Goal: Task Accomplishment & Management: Manage account settings

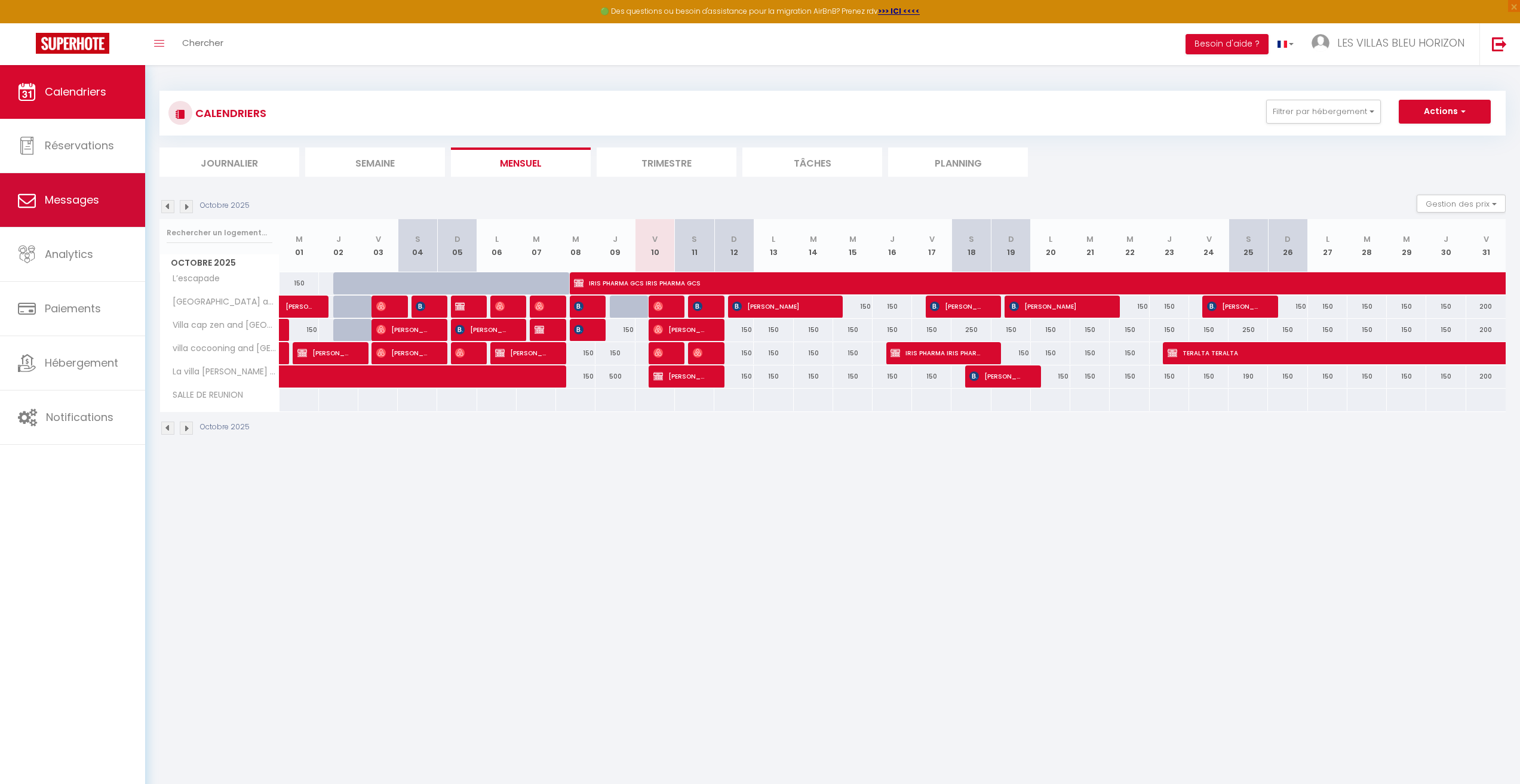
scroll to position [6, 0]
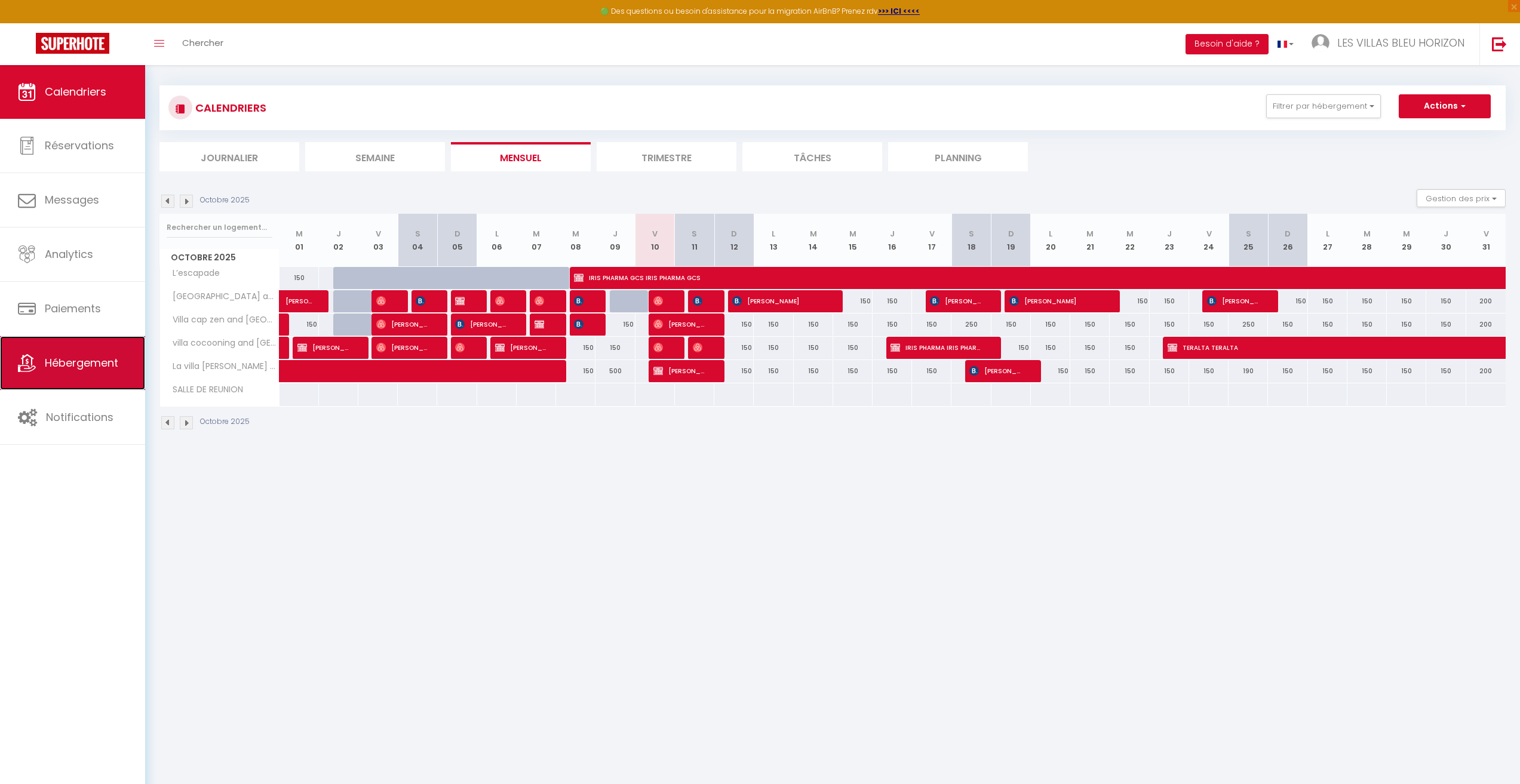
click at [106, 378] on link "Hébergement" at bounding box center [72, 363] width 145 height 54
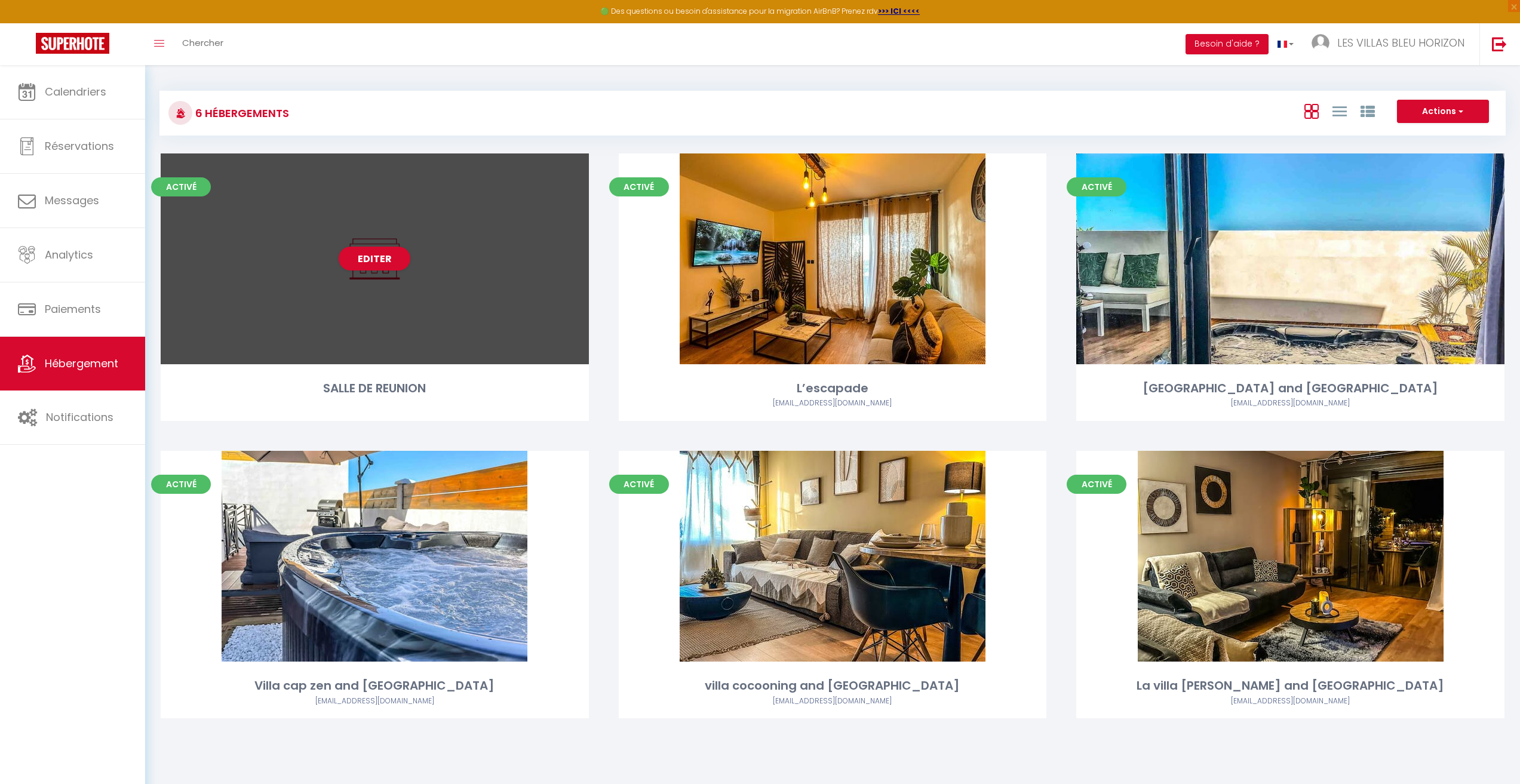
click at [467, 306] on div "Editer" at bounding box center [375, 258] width 428 height 211
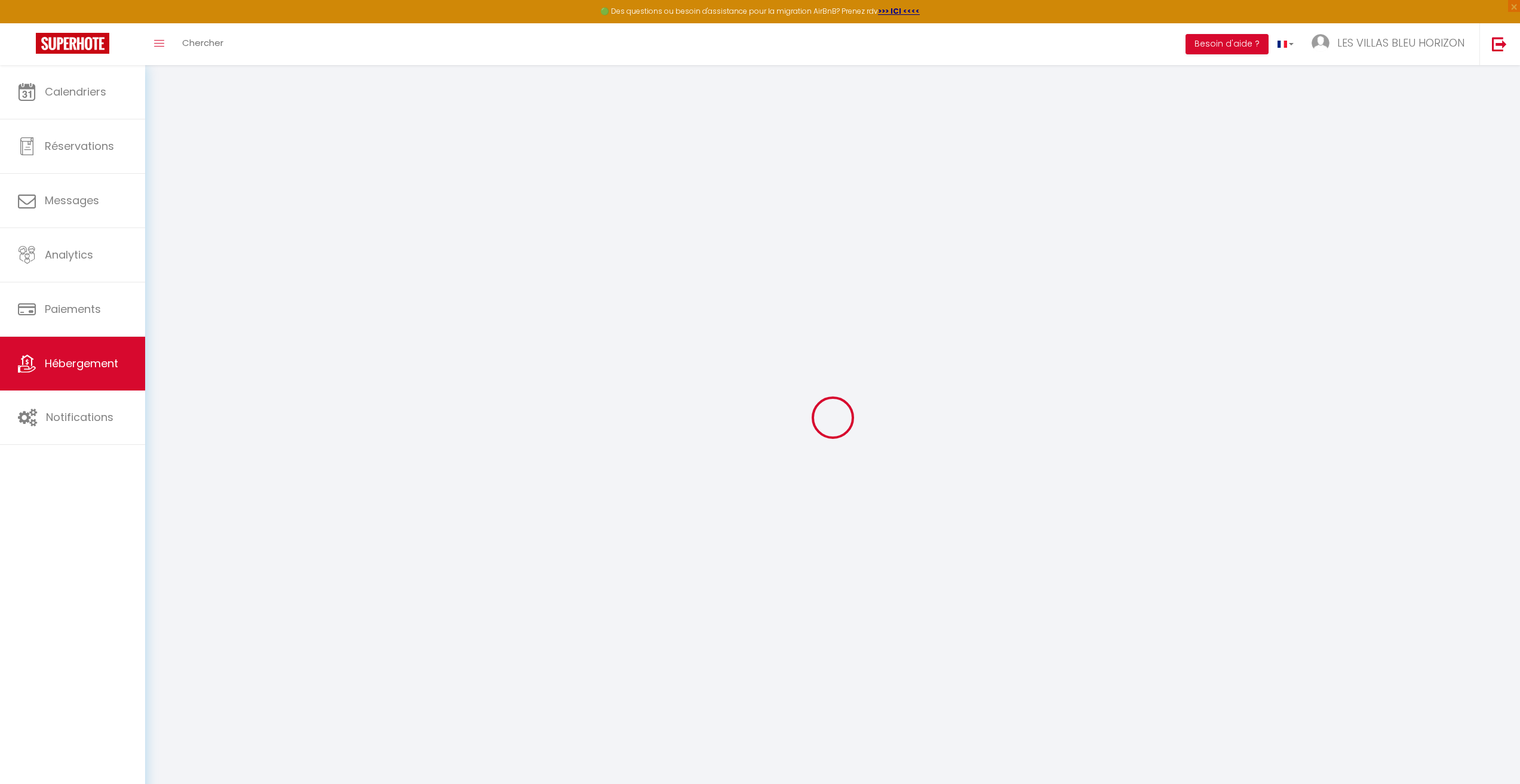
select select
checkbox input "false"
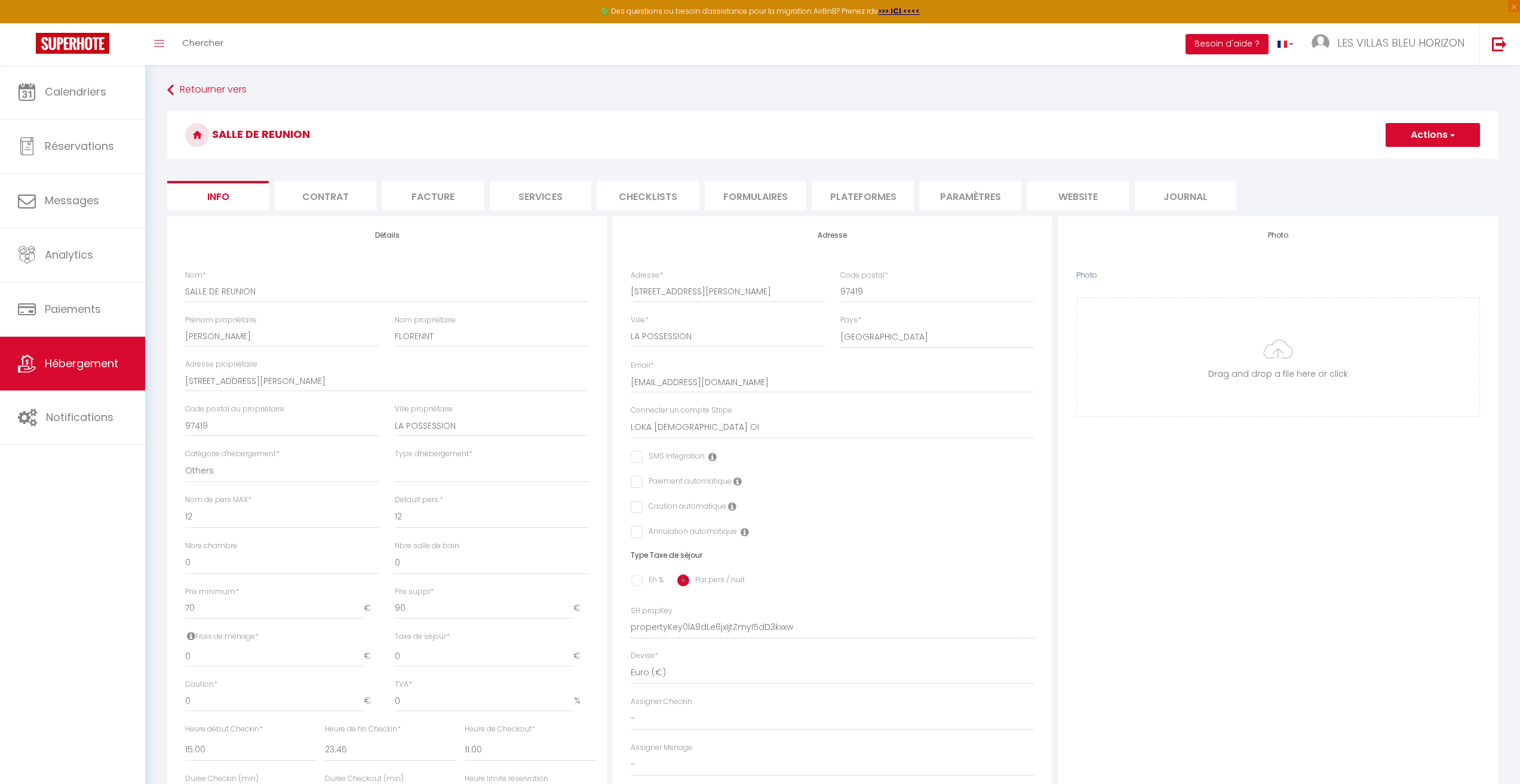
click at [955, 210] on li "Paramètres" at bounding box center [971, 195] width 101 height 29
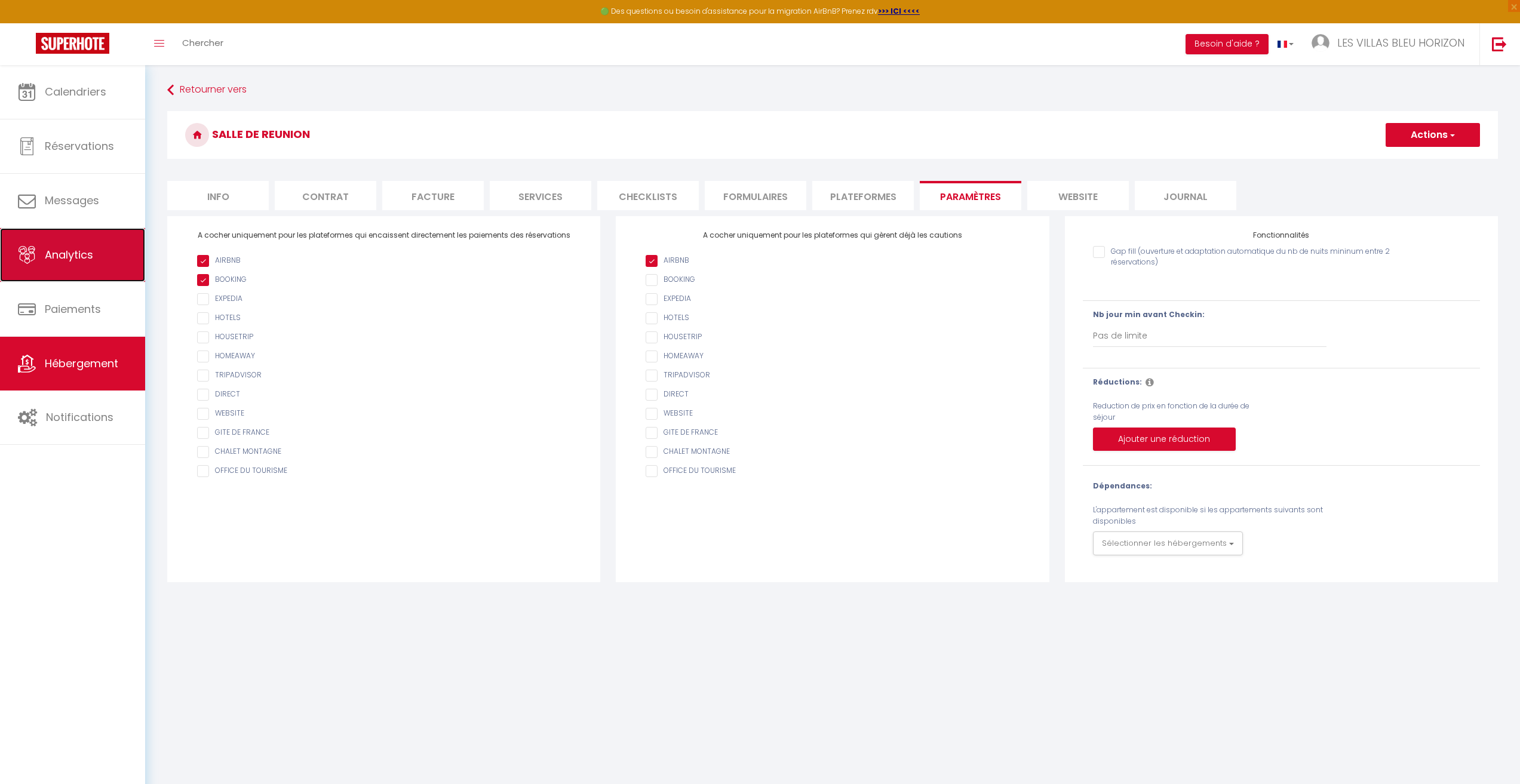
click at [87, 252] on span "Analytics" at bounding box center [69, 255] width 48 height 15
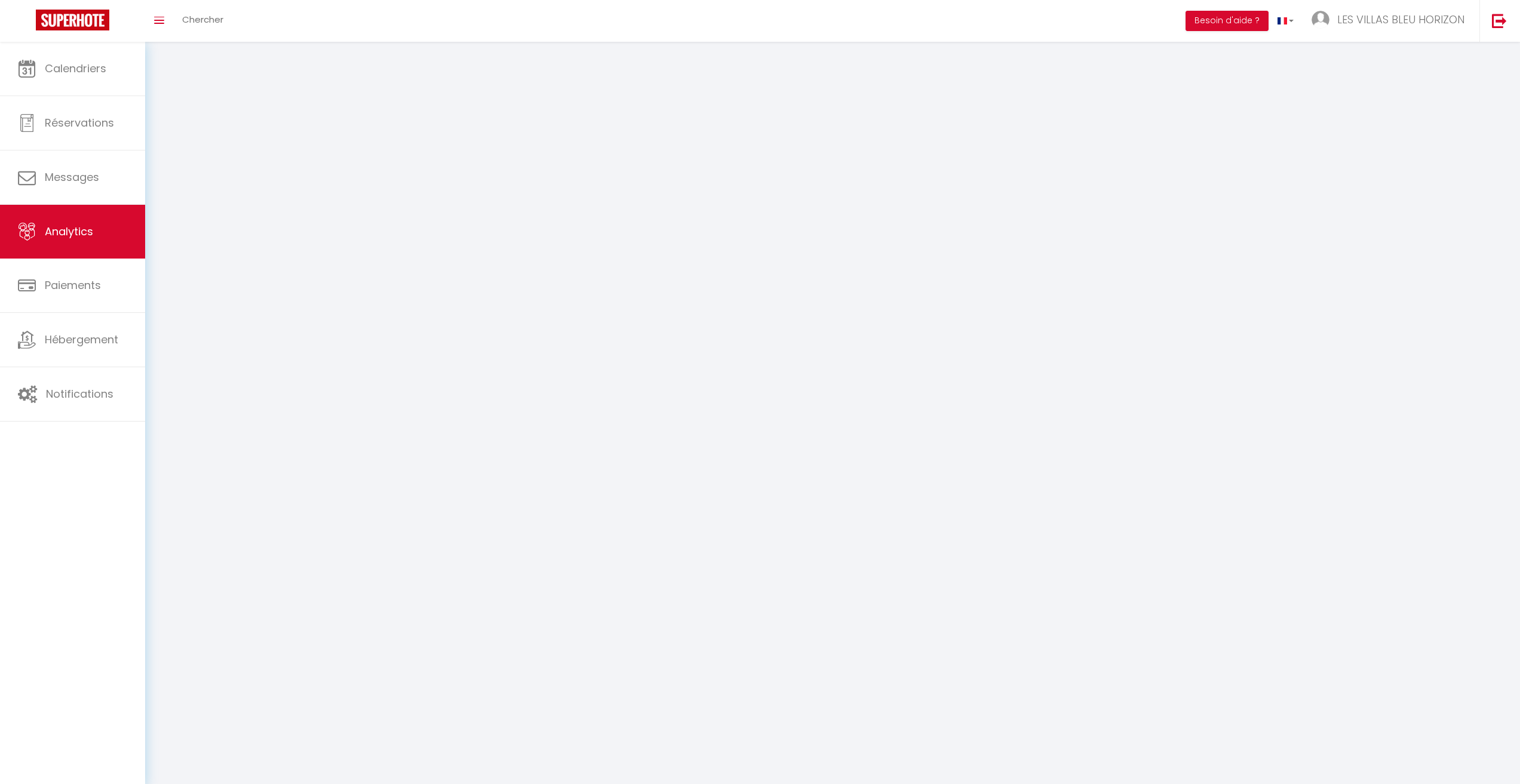
select select "2025"
select select "10"
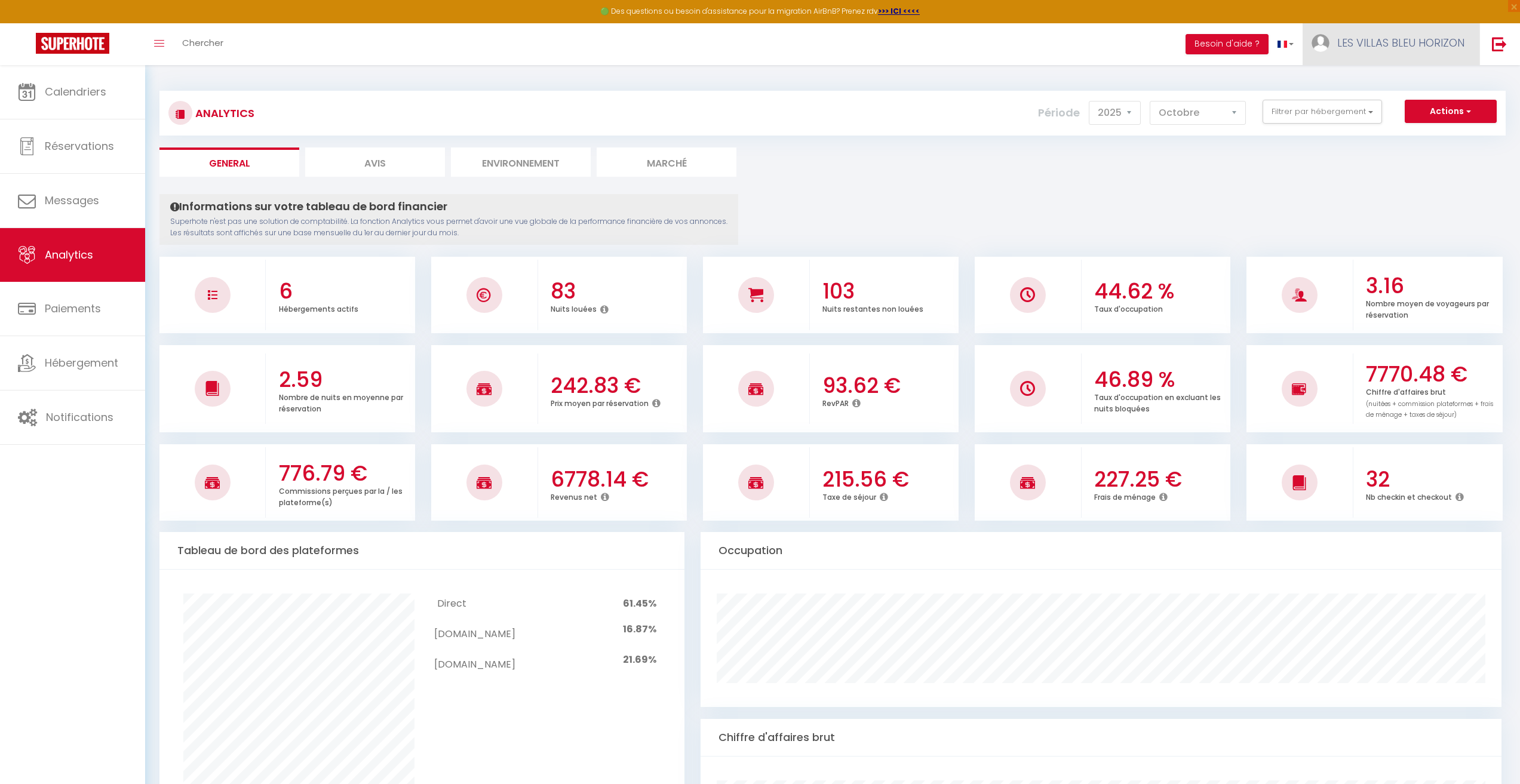
click at [1434, 51] on link "LES VILLAS BLEU HORIZON" at bounding box center [1391, 45] width 177 height 42
click at [1432, 100] on link "Équipe" at bounding box center [1432, 104] width 88 height 20
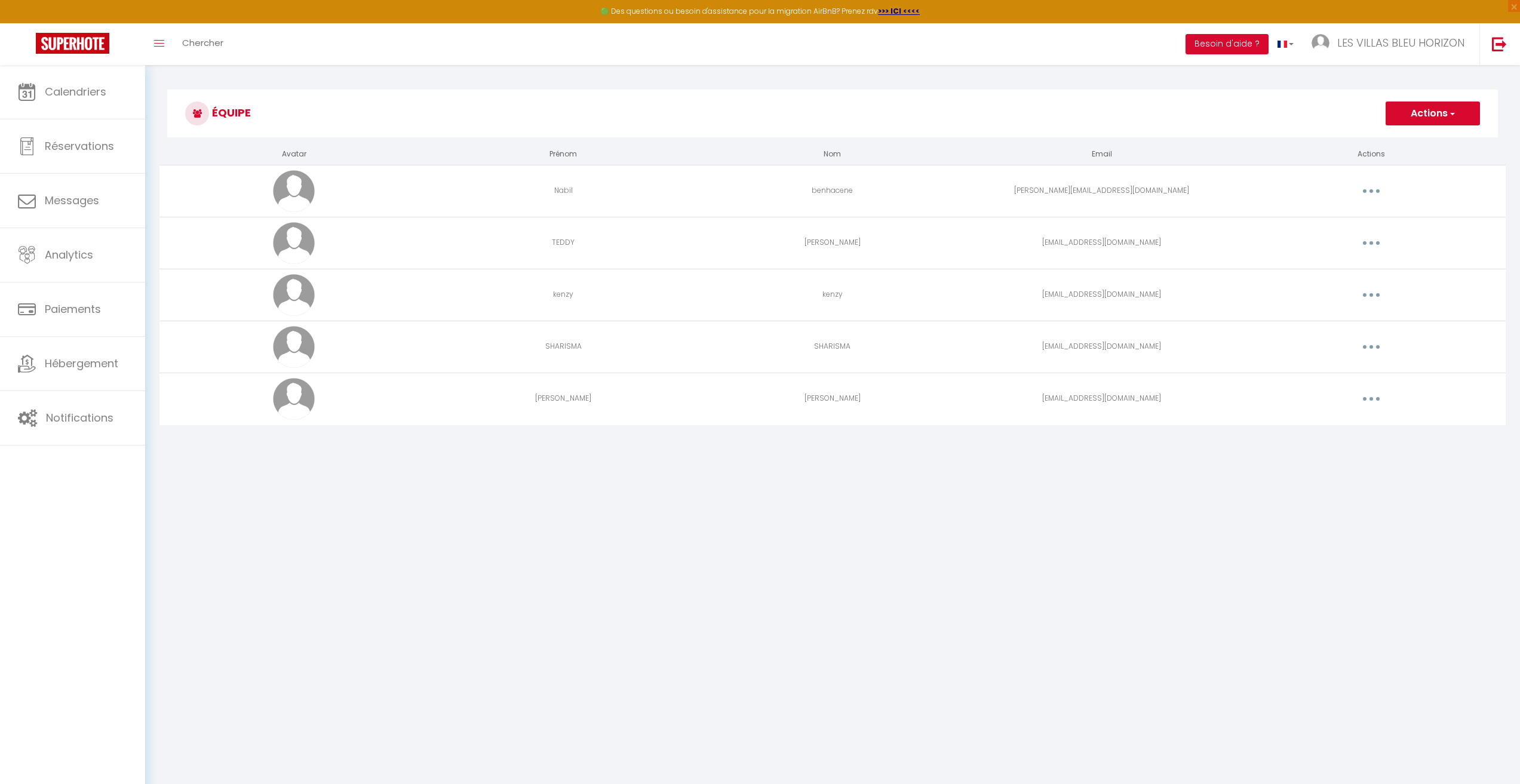
click at [1365, 194] on button "button" at bounding box center [1372, 191] width 33 height 19
click at [1330, 235] on link "Supprimer" at bounding box center [1340, 240] width 88 height 20
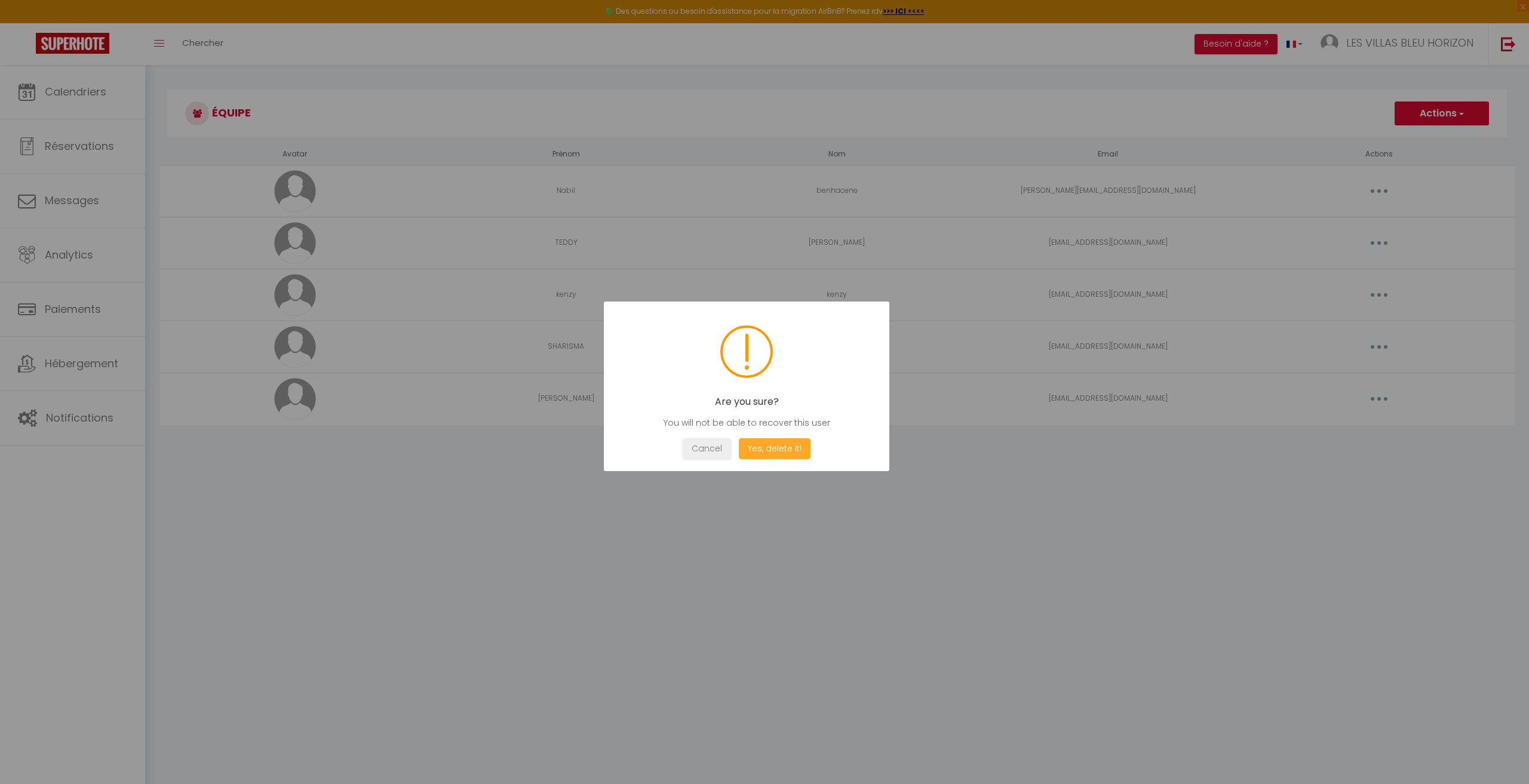
click at [776, 453] on button "Yes, delete it!" at bounding box center [774, 449] width 72 height 21
click at [752, 455] on button "OK" at bounding box center [747, 449] width 30 height 21
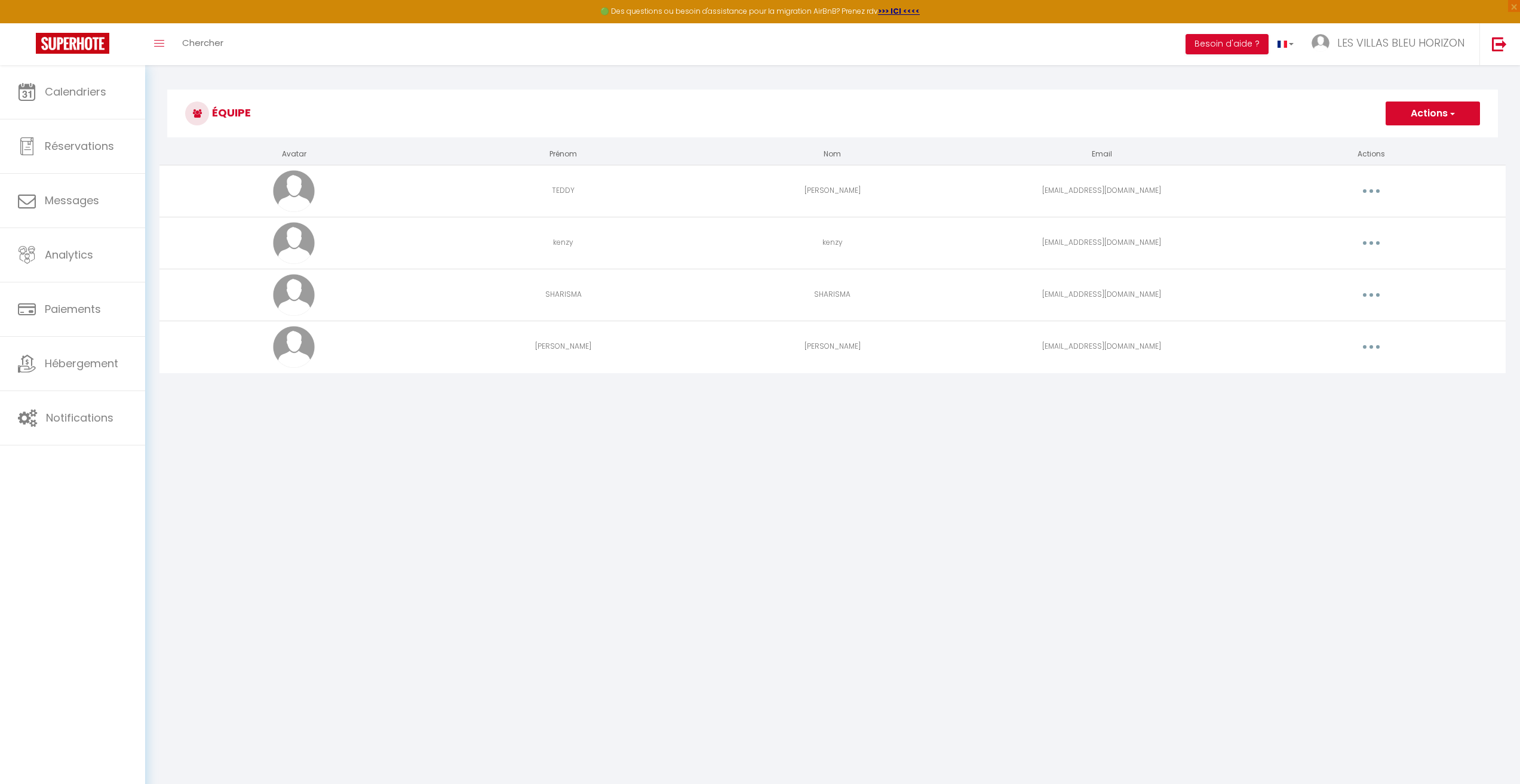
click at [1378, 347] on button "button" at bounding box center [1372, 347] width 33 height 19
click at [1338, 371] on link "Editer" at bounding box center [1340, 374] width 88 height 20
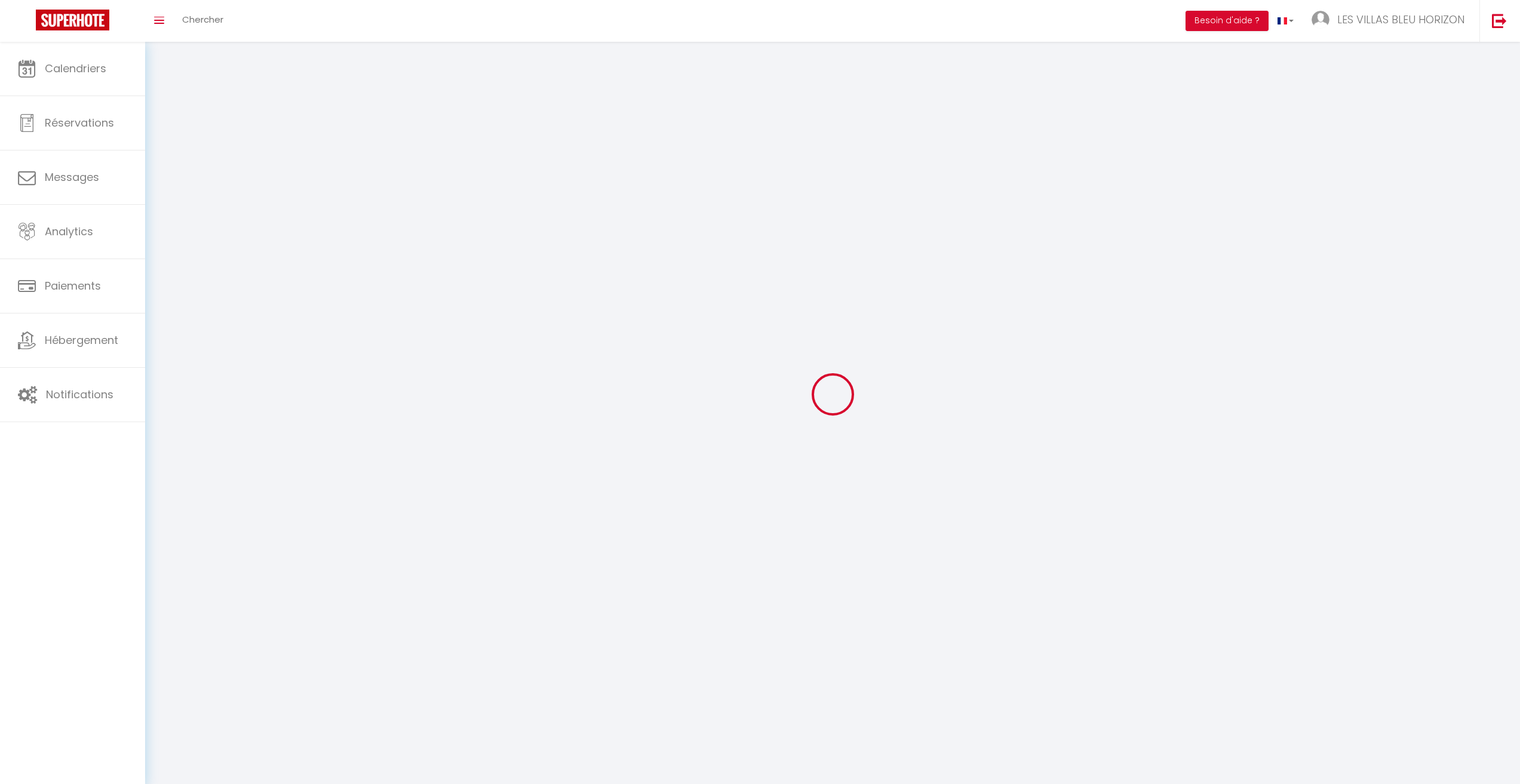
type input "[PERSON_NAME]"
type input "[EMAIL_ADDRESS][DOMAIN_NAME]"
type textarea "[URL][DOMAIN_NAME]"
checkbox input "true"
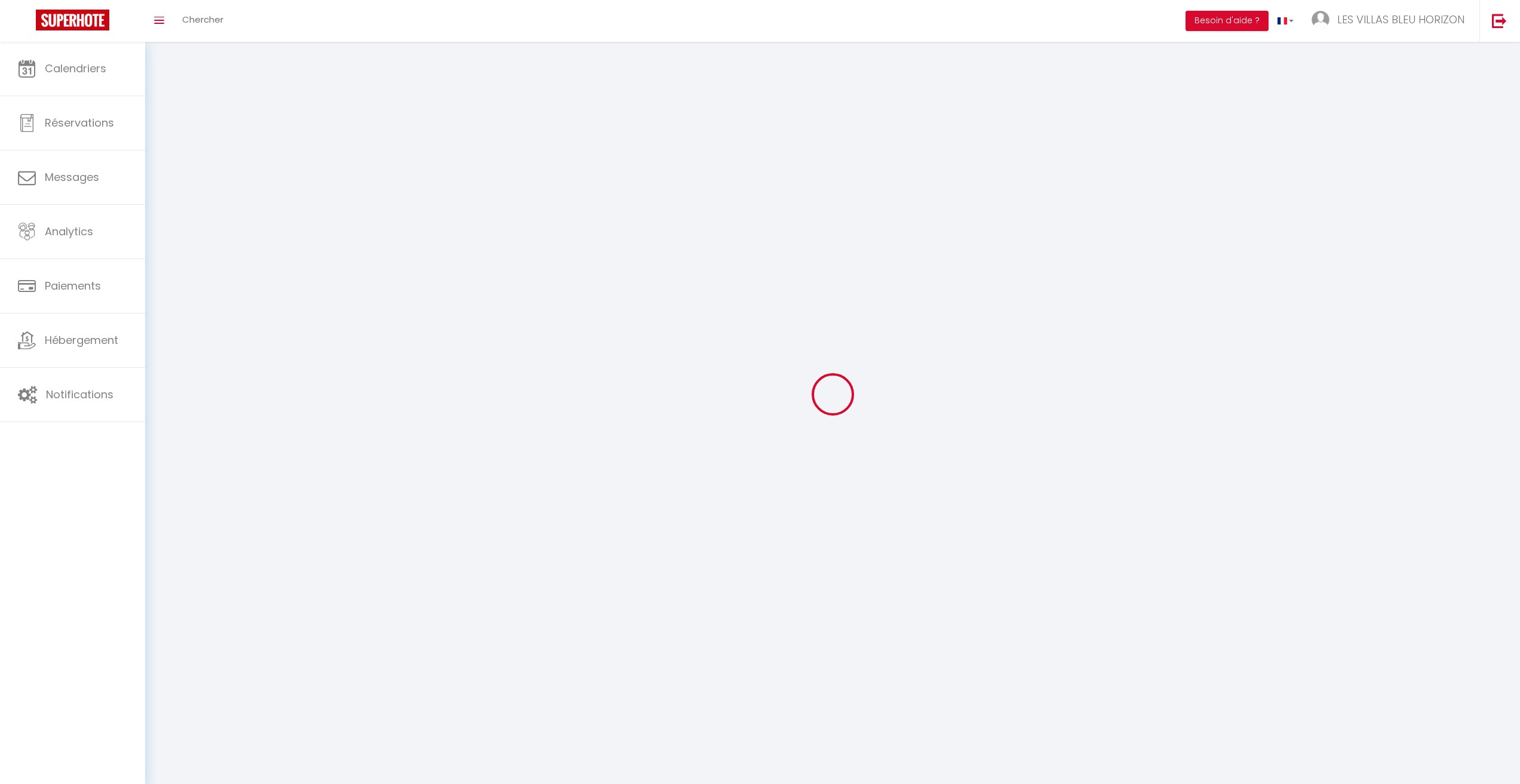
checkbox input "true"
checkbox input "false"
checkbox input "true"
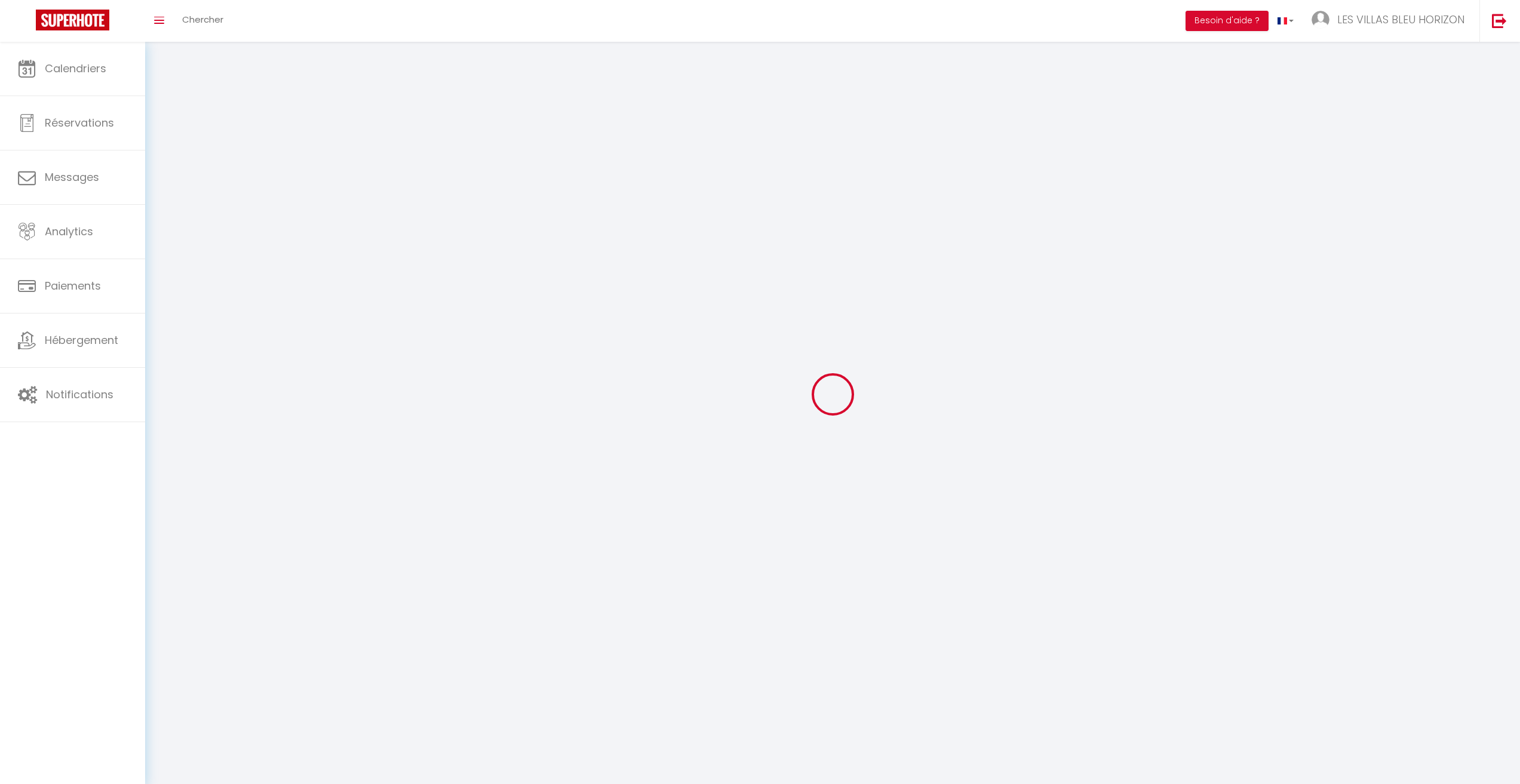
checkbox input "true"
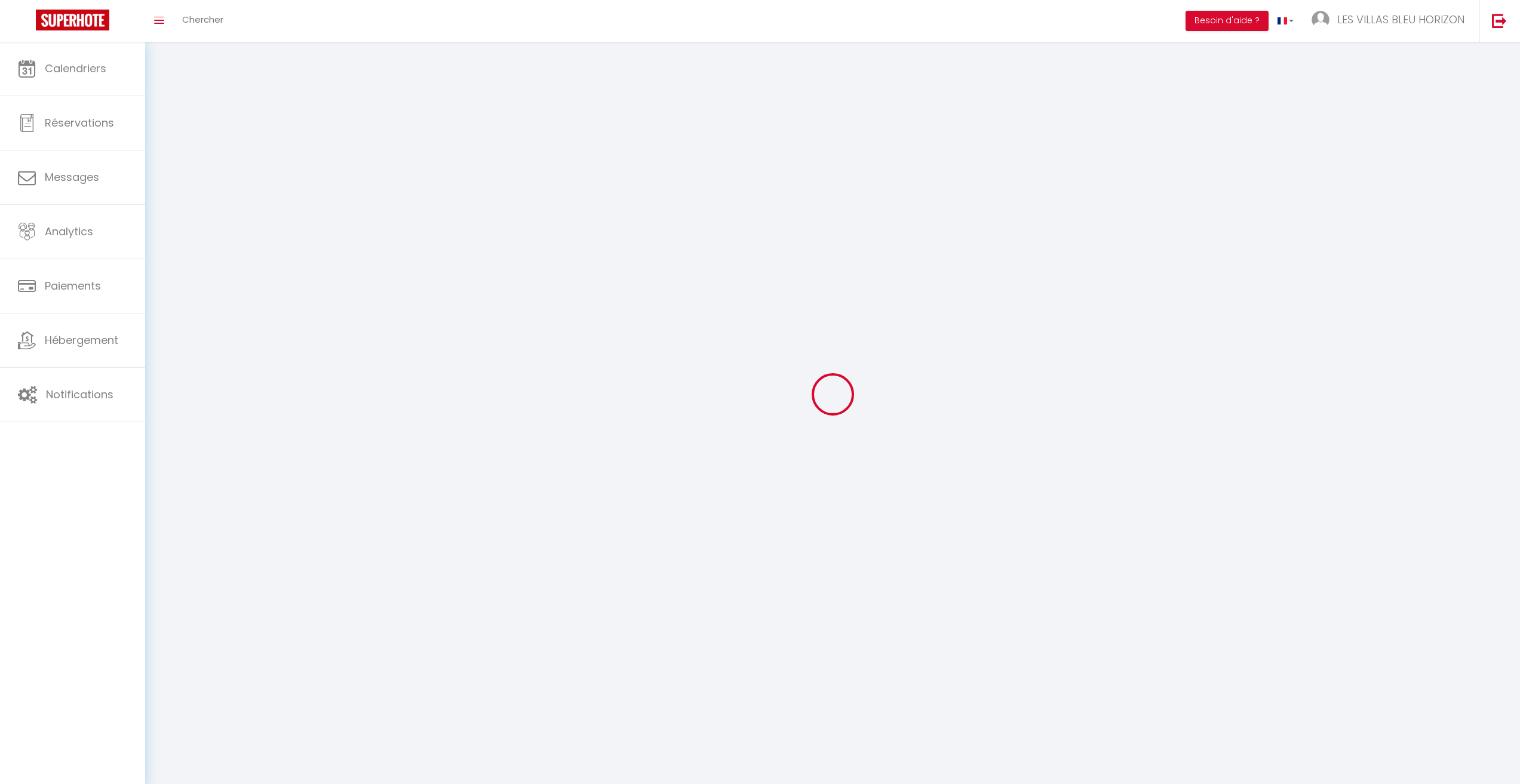
checkbox input "true"
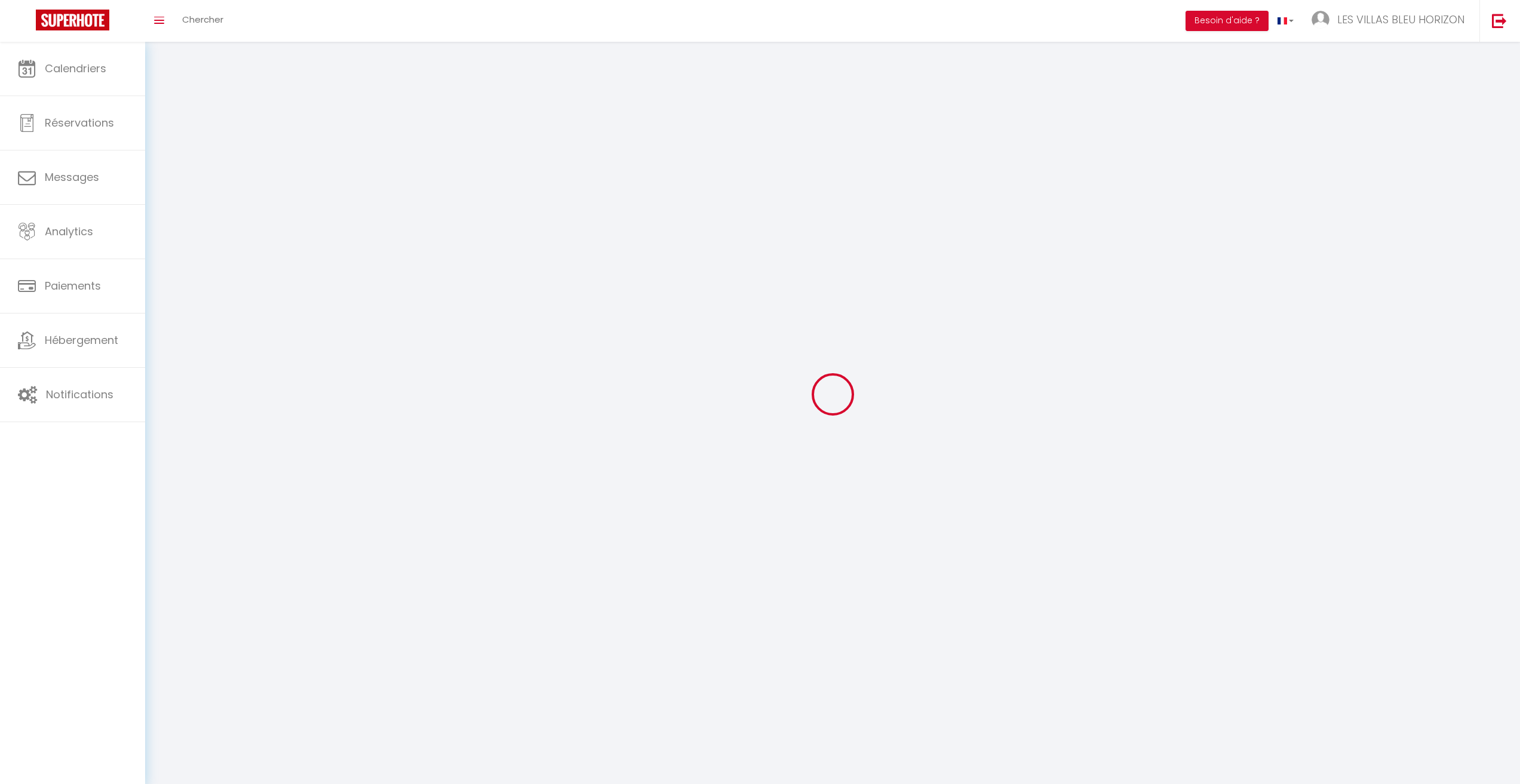
checkbox input "true"
select select
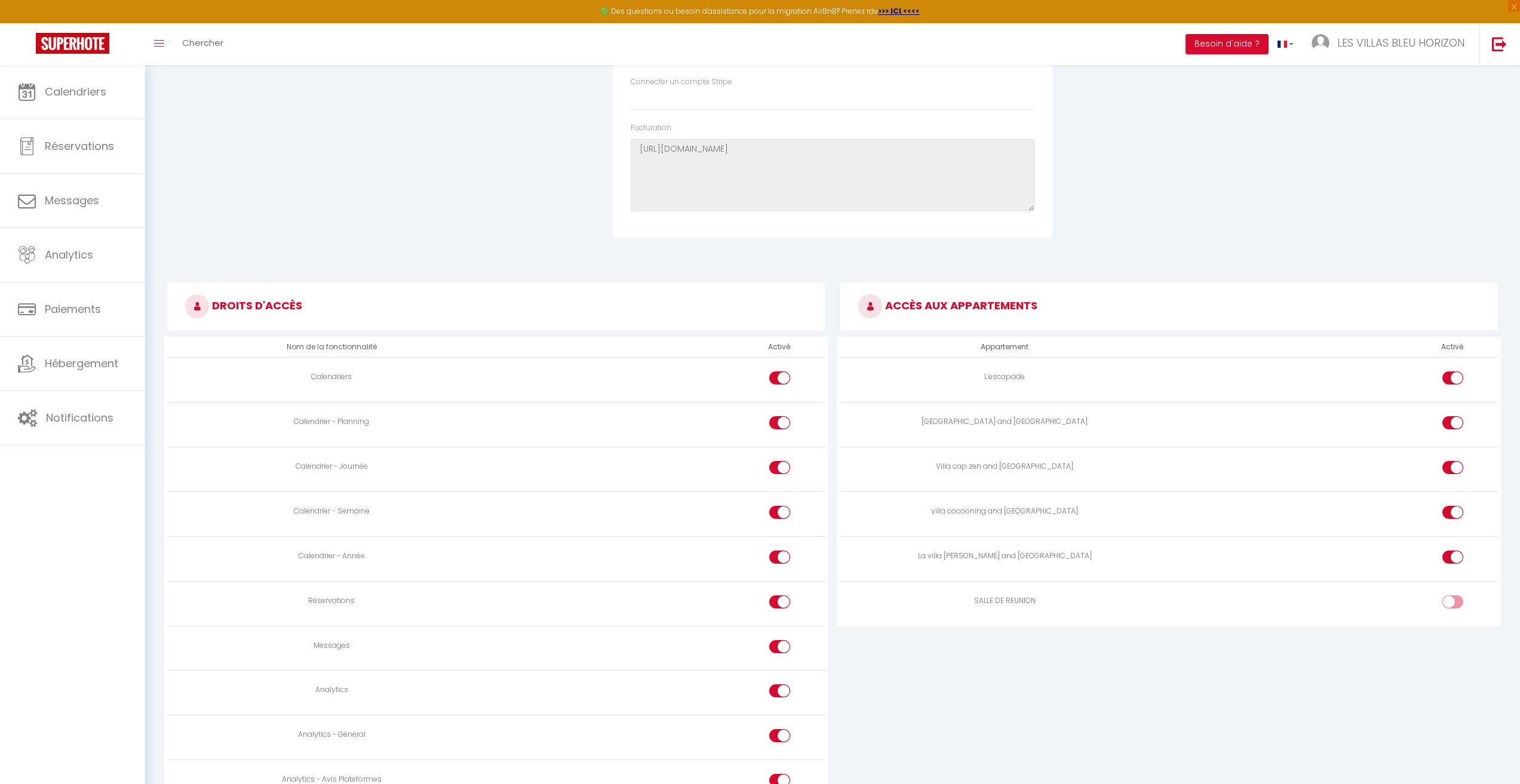
scroll to position [597, 0]
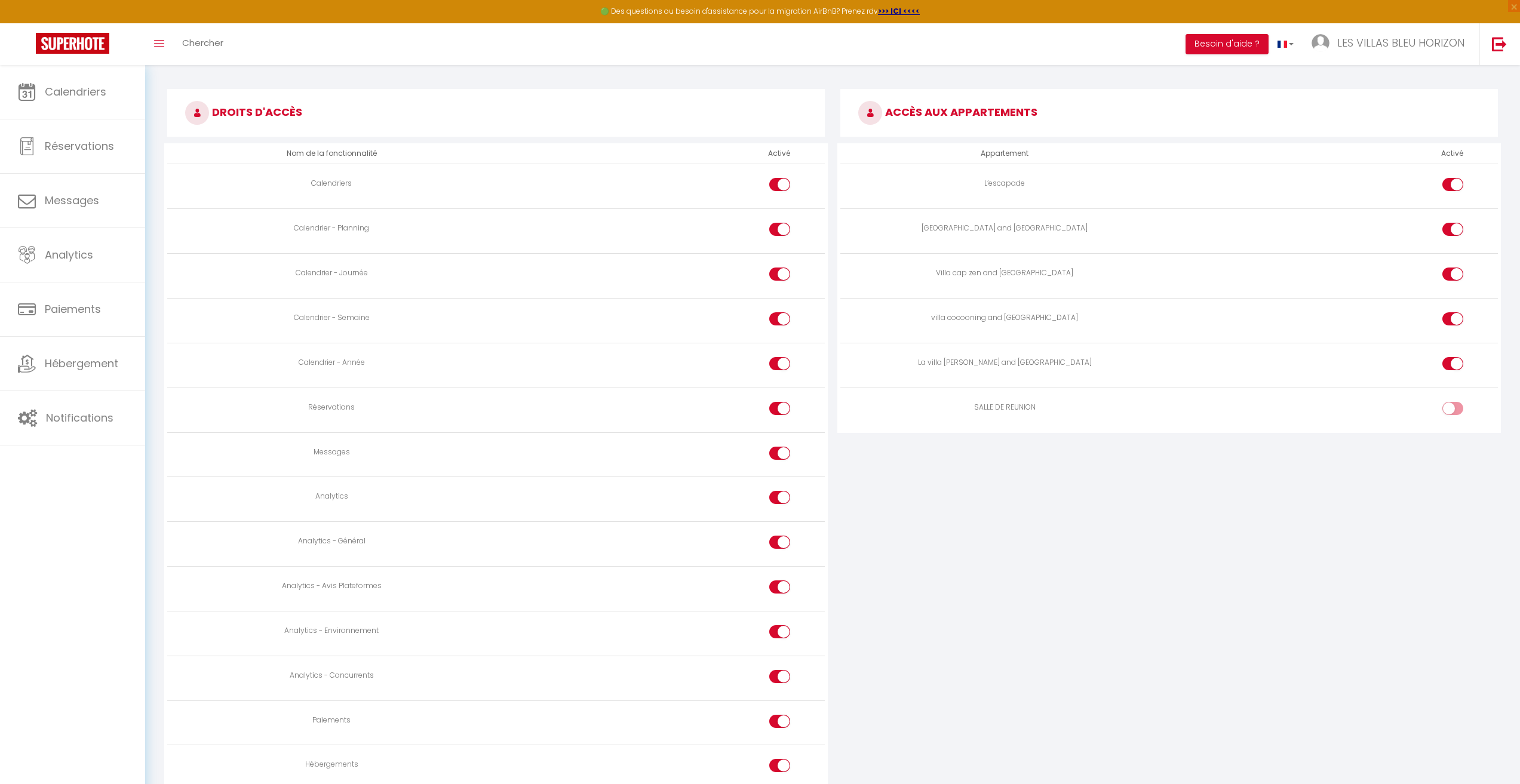
click at [1456, 414] on input "checkbox" at bounding box center [1463, 411] width 21 height 18
checkbox input "true"
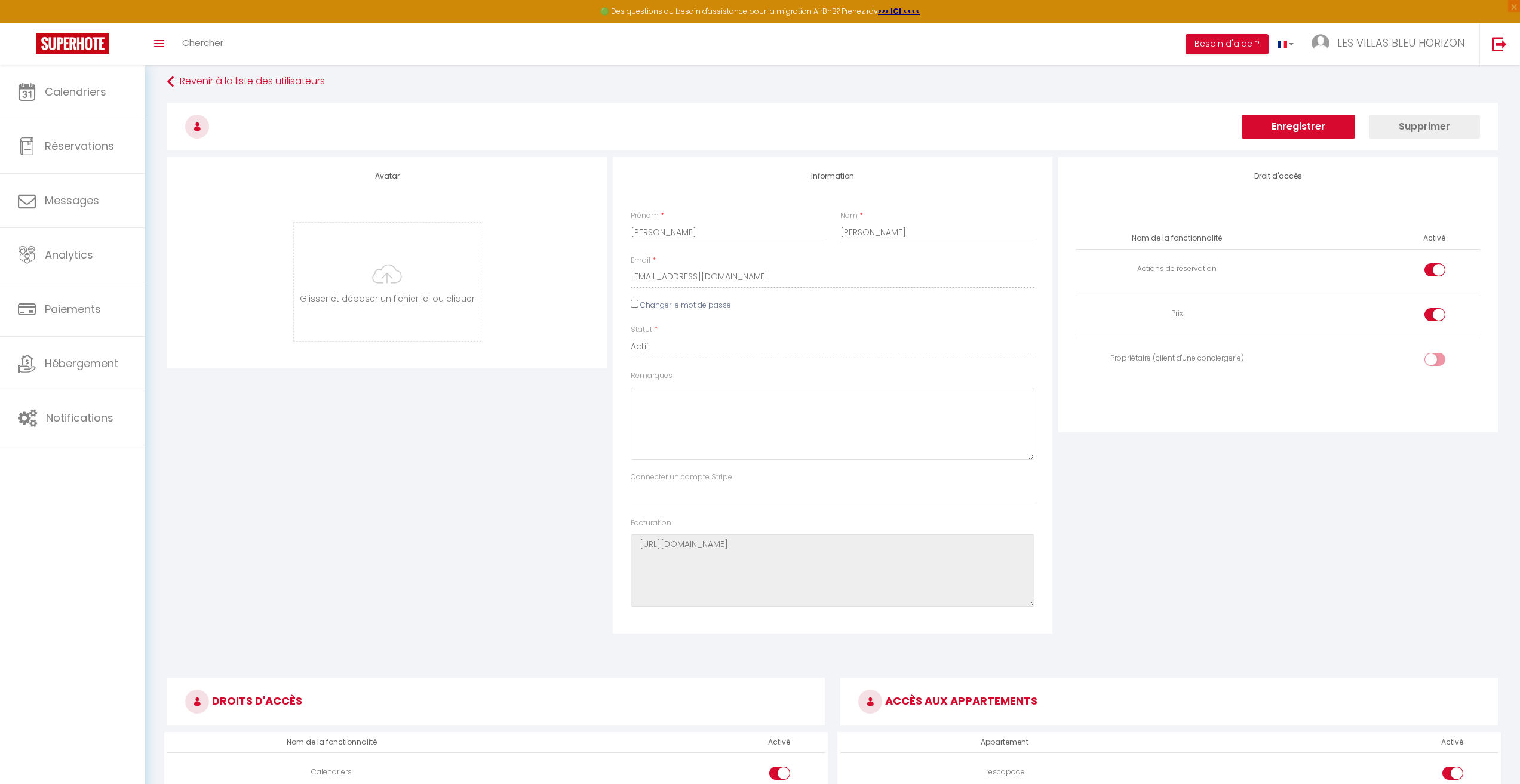
scroll to position [0, 0]
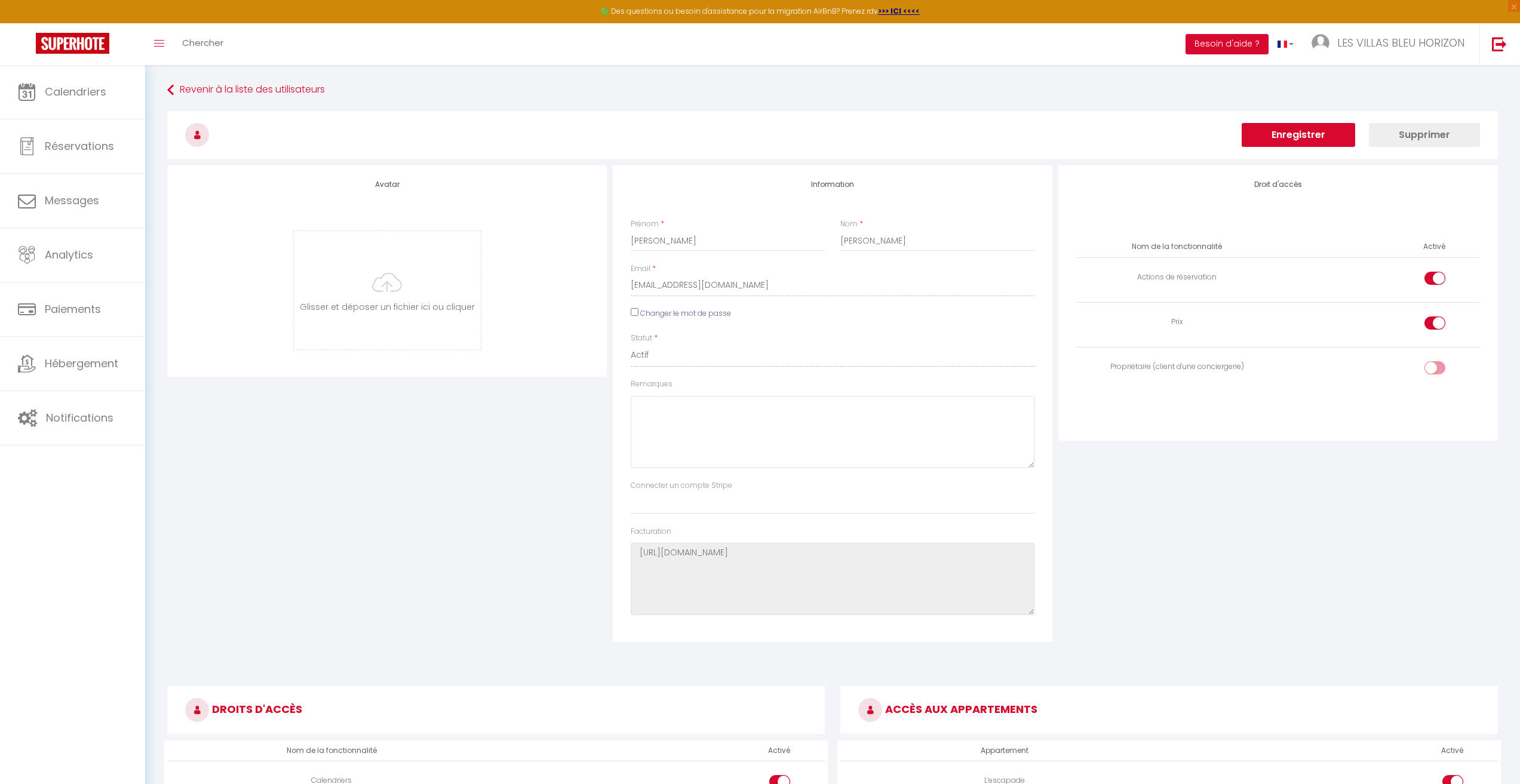
click at [1258, 137] on button "Enregistrer" at bounding box center [1298, 135] width 113 height 24
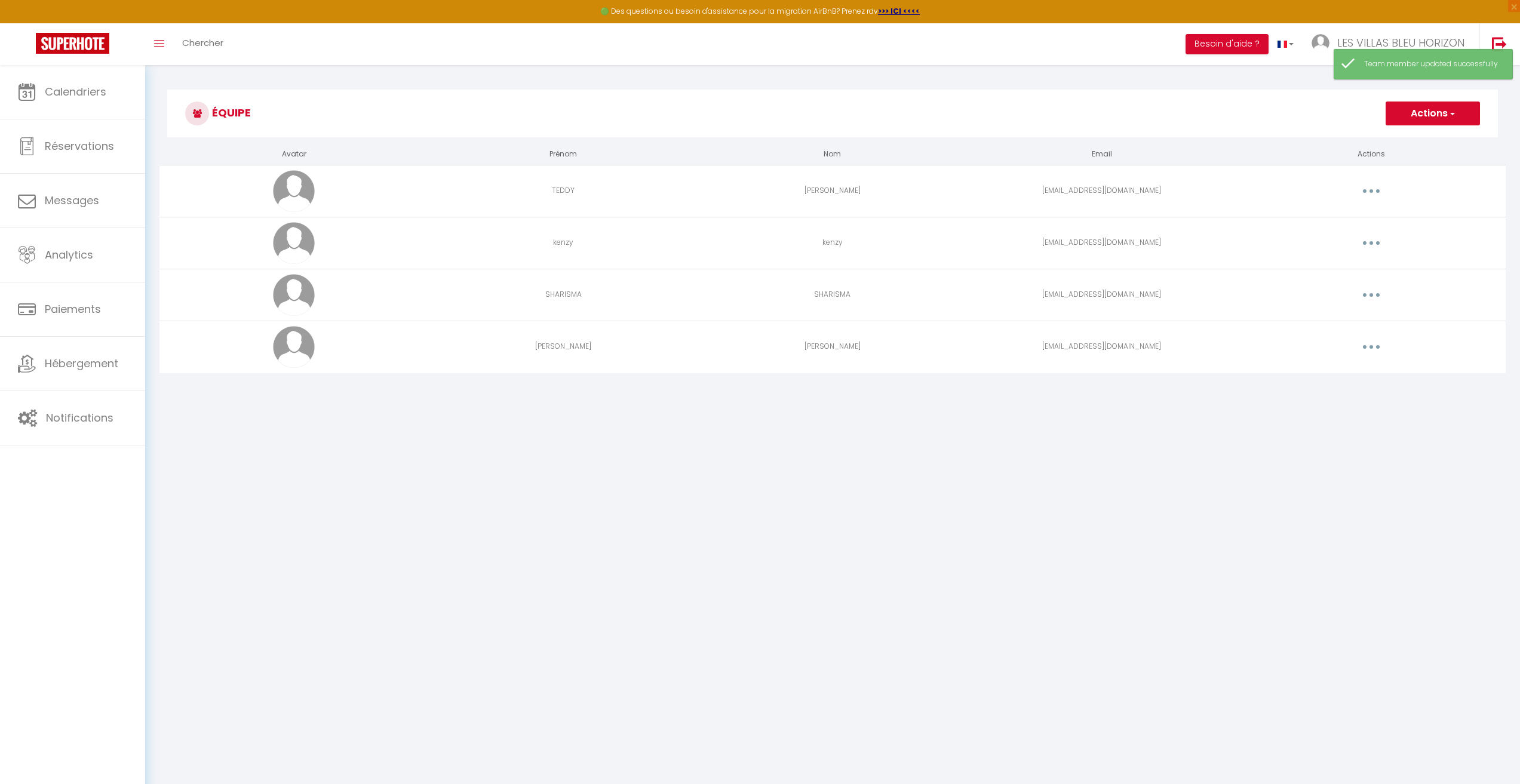
click at [1373, 298] on button "button" at bounding box center [1372, 295] width 33 height 19
click at [1328, 346] on link "Supprimer" at bounding box center [1340, 344] width 88 height 20
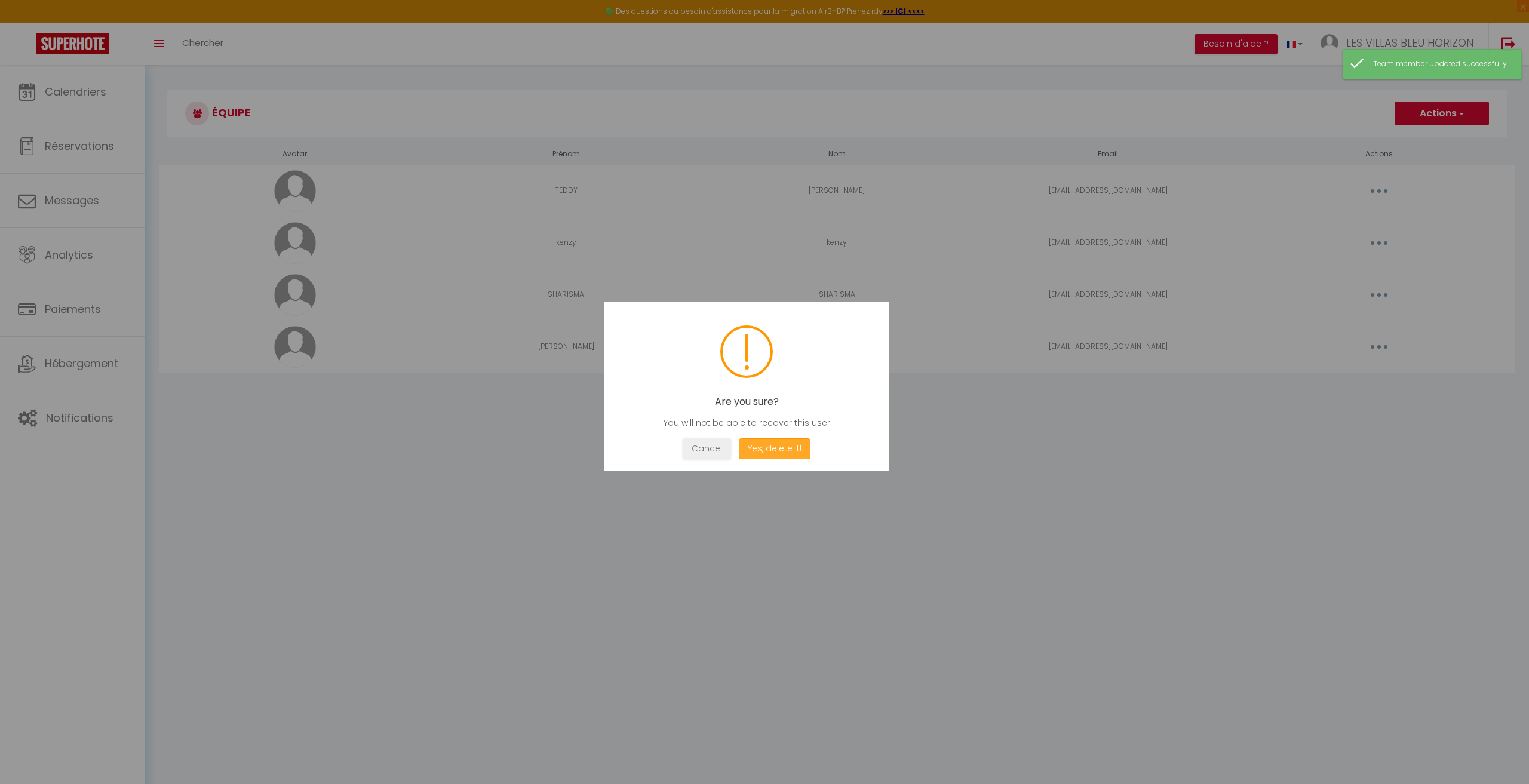
click at [770, 448] on button "Yes, delete it!" at bounding box center [774, 449] width 72 height 21
click at [1388, 241] on div at bounding box center [764, 392] width 1529 height 784
click at [748, 449] on button "OK" at bounding box center [747, 449] width 30 height 21
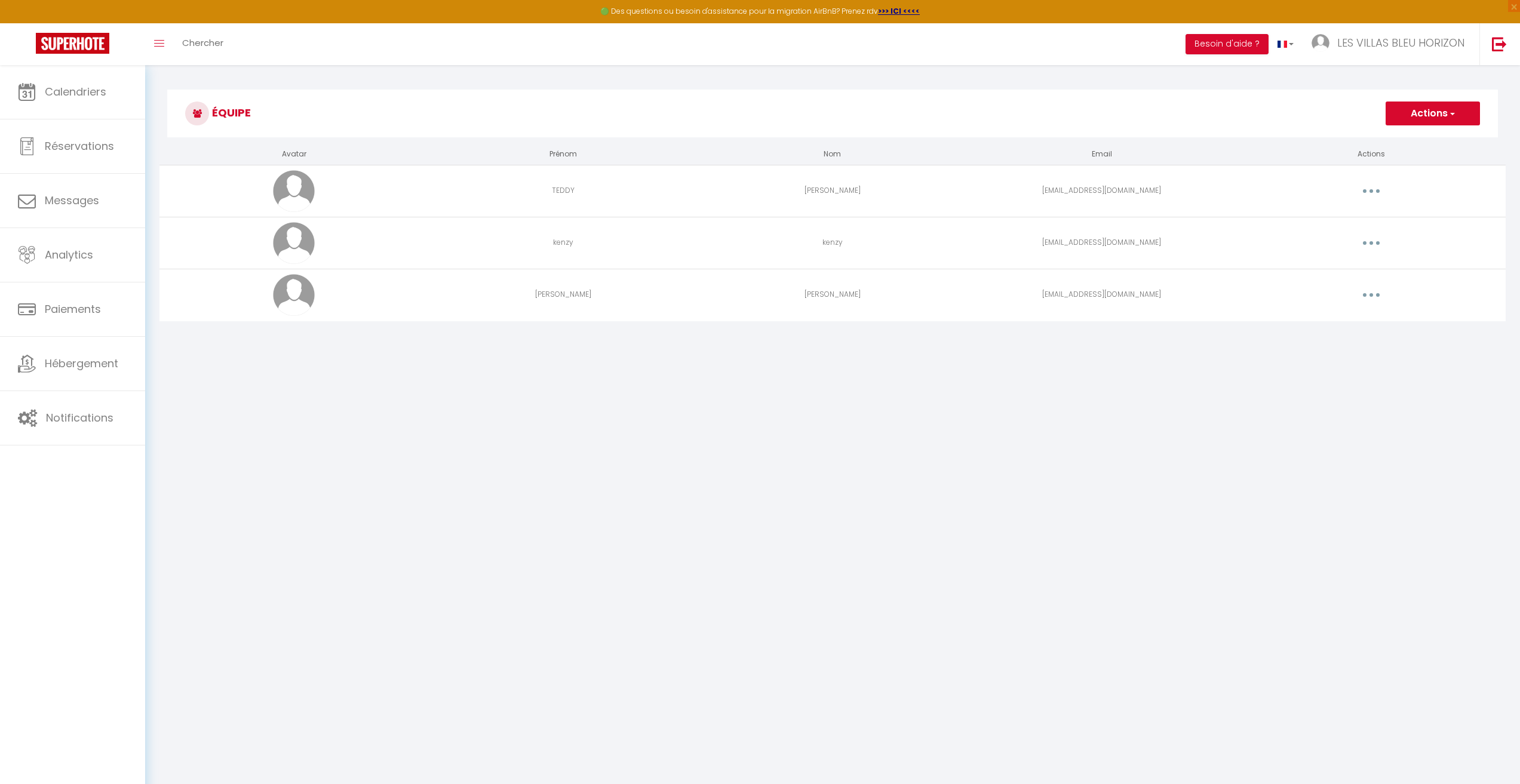
click at [1368, 241] on button "button" at bounding box center [1372, 243] width 33 height 19
click at [1344, 274] on link "Editer" at bounding box center [1340, 270] width 88 height 20
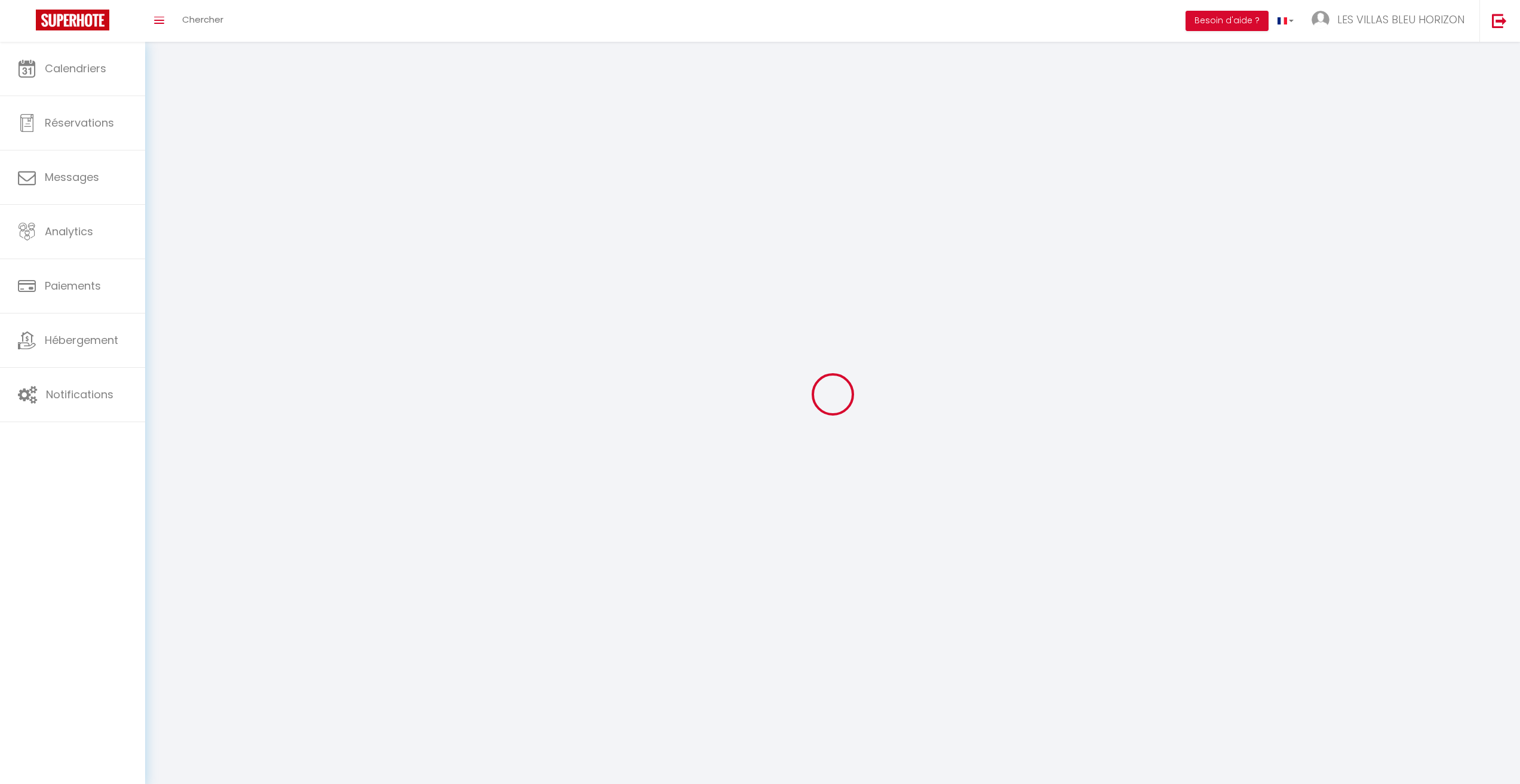
type input "kenzy"
type input "[EMAIL_ADDRESS][DOMAIN_NAME]"
type textarea "[URL][DOMAIN_NAME]"
checkbox input "true"
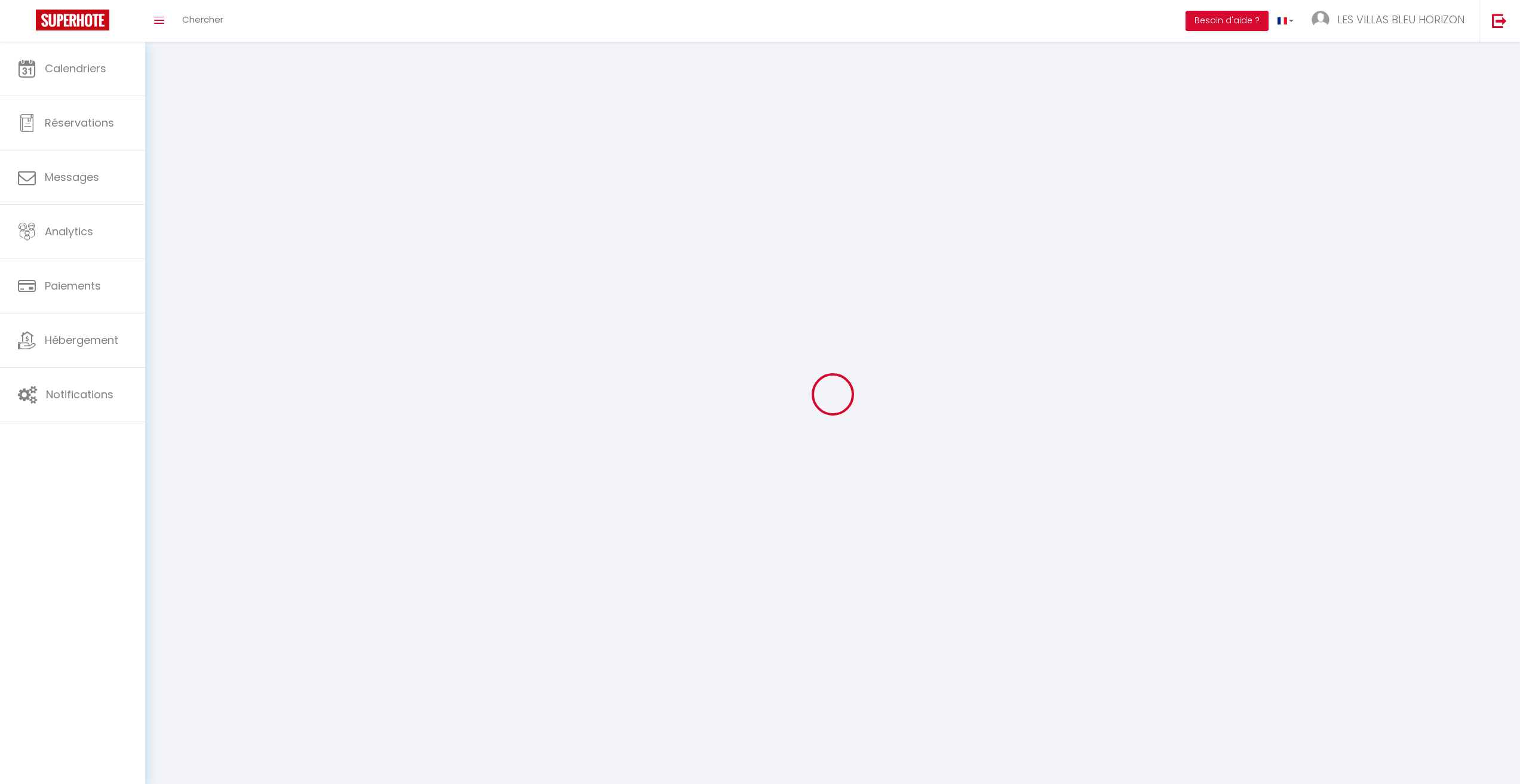
checkbox input "true"
checkbox input "false"
checkbox input "true"
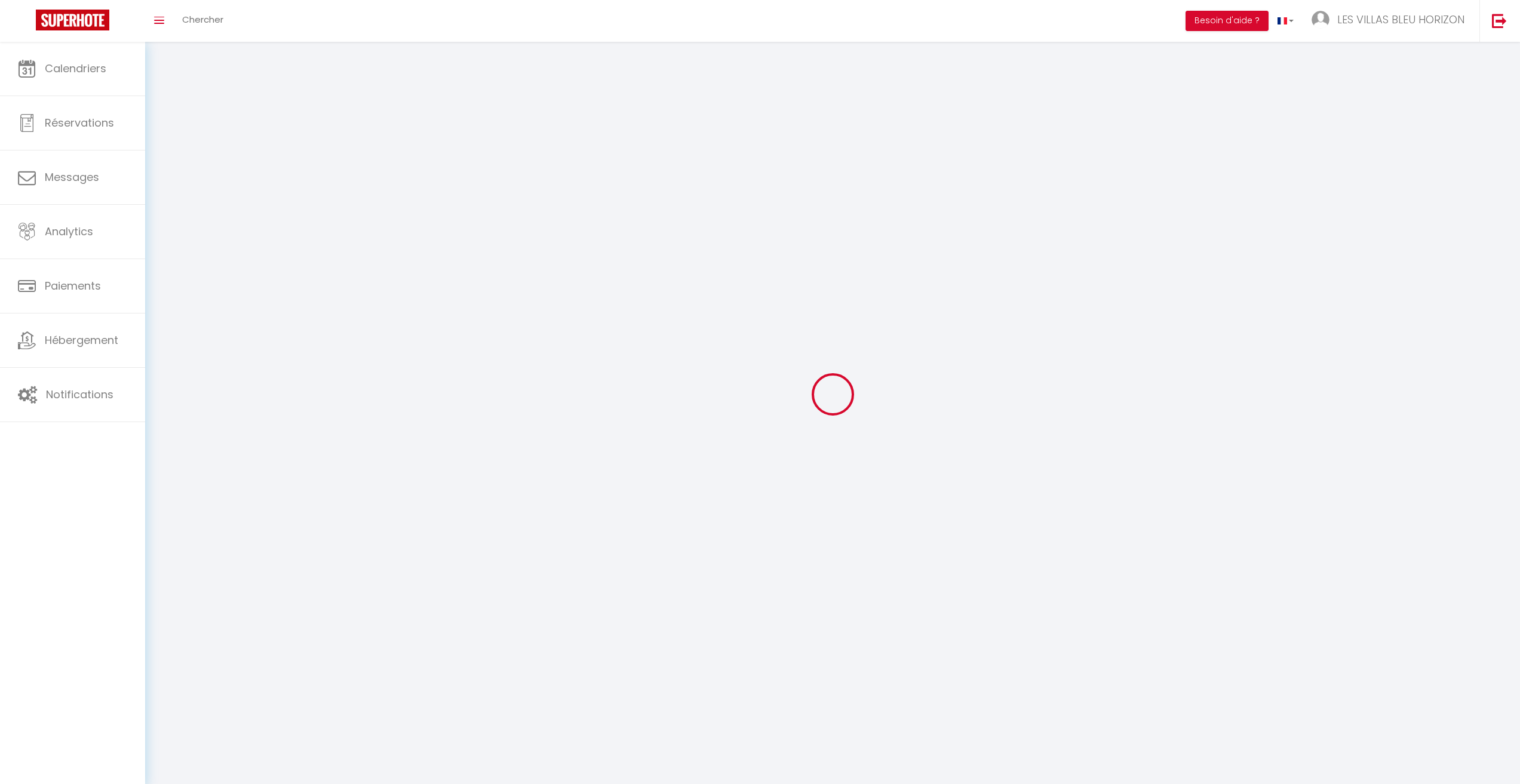
checkbox input "true"
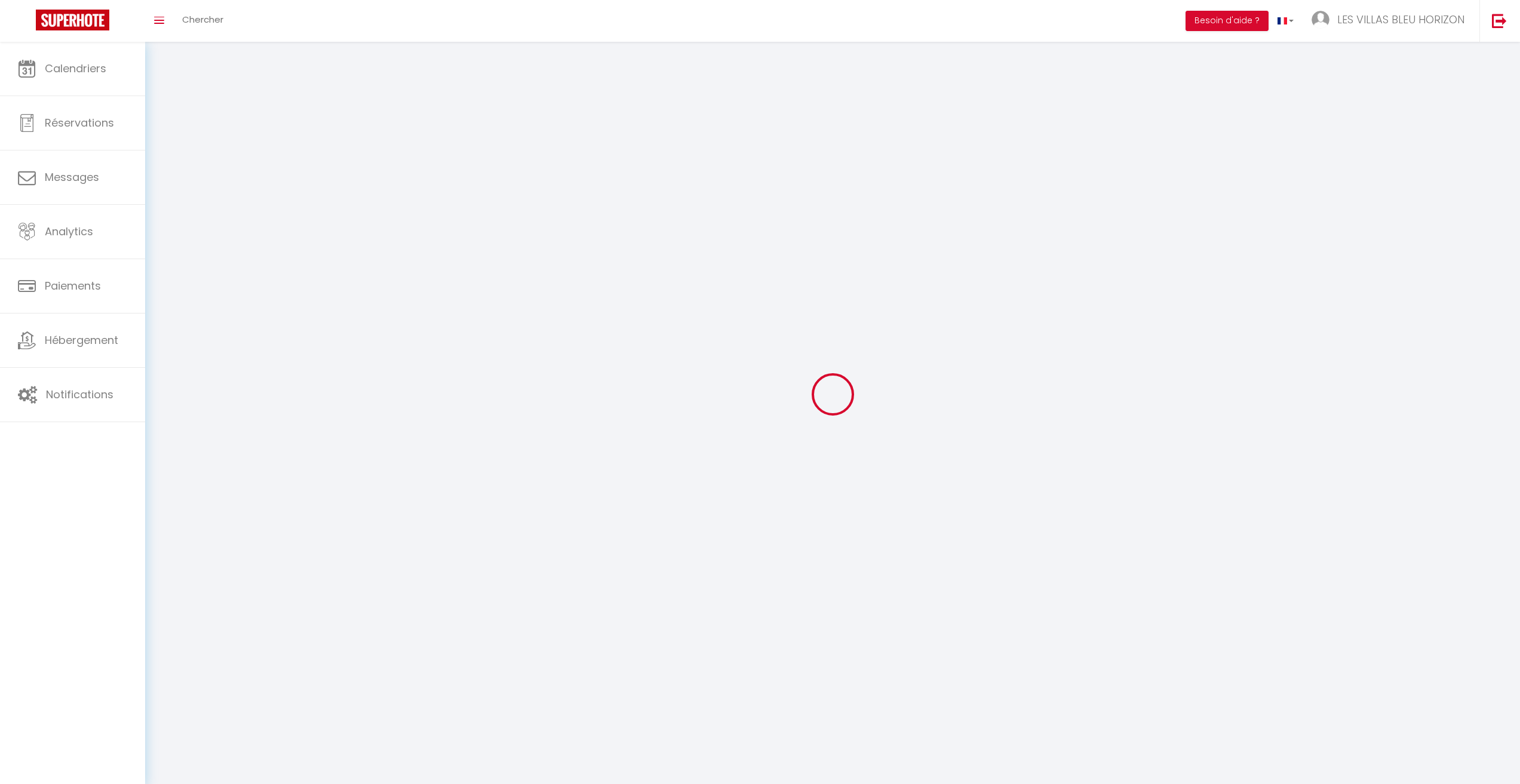
checkbox input "true"
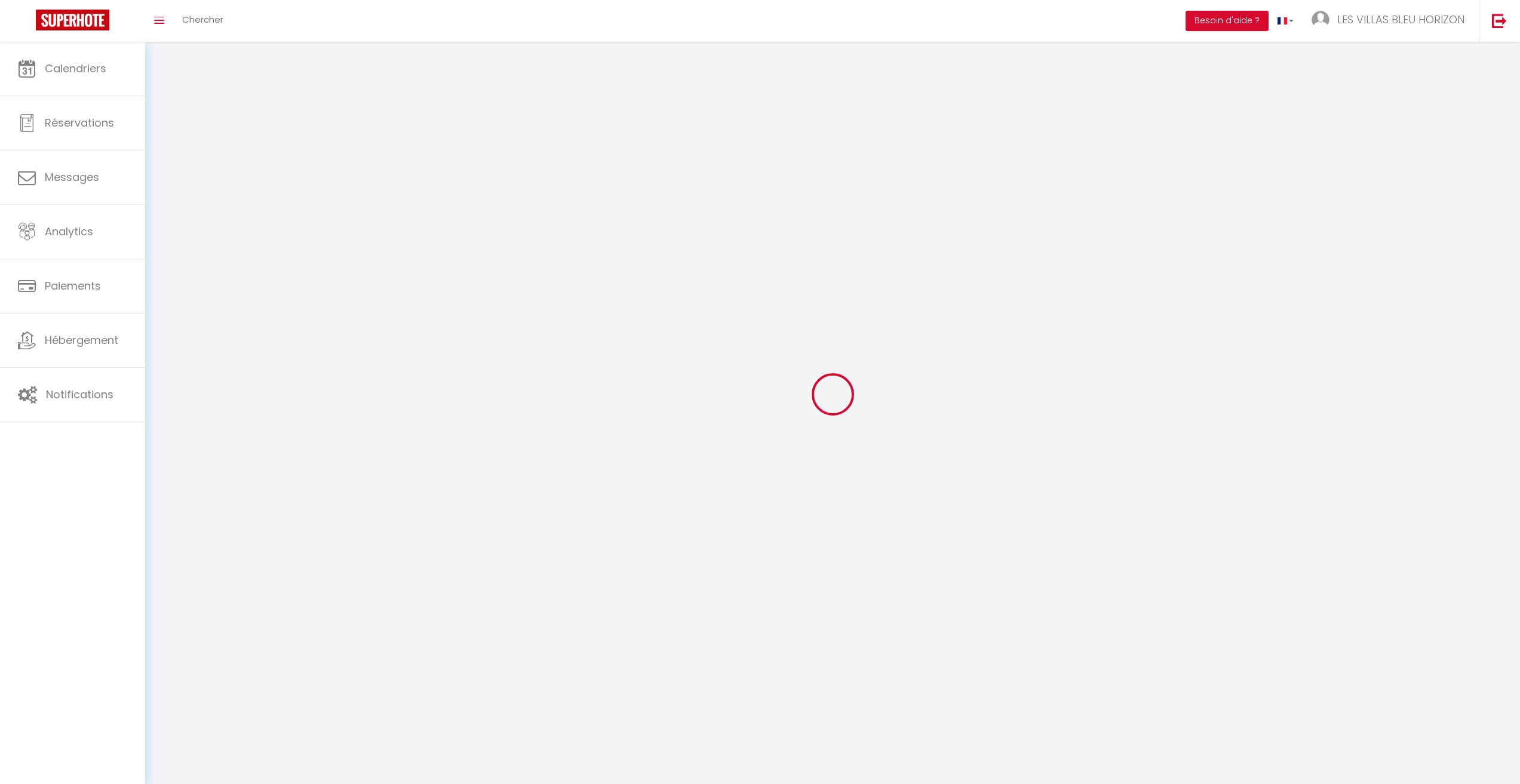
checkbox input "true"
select select
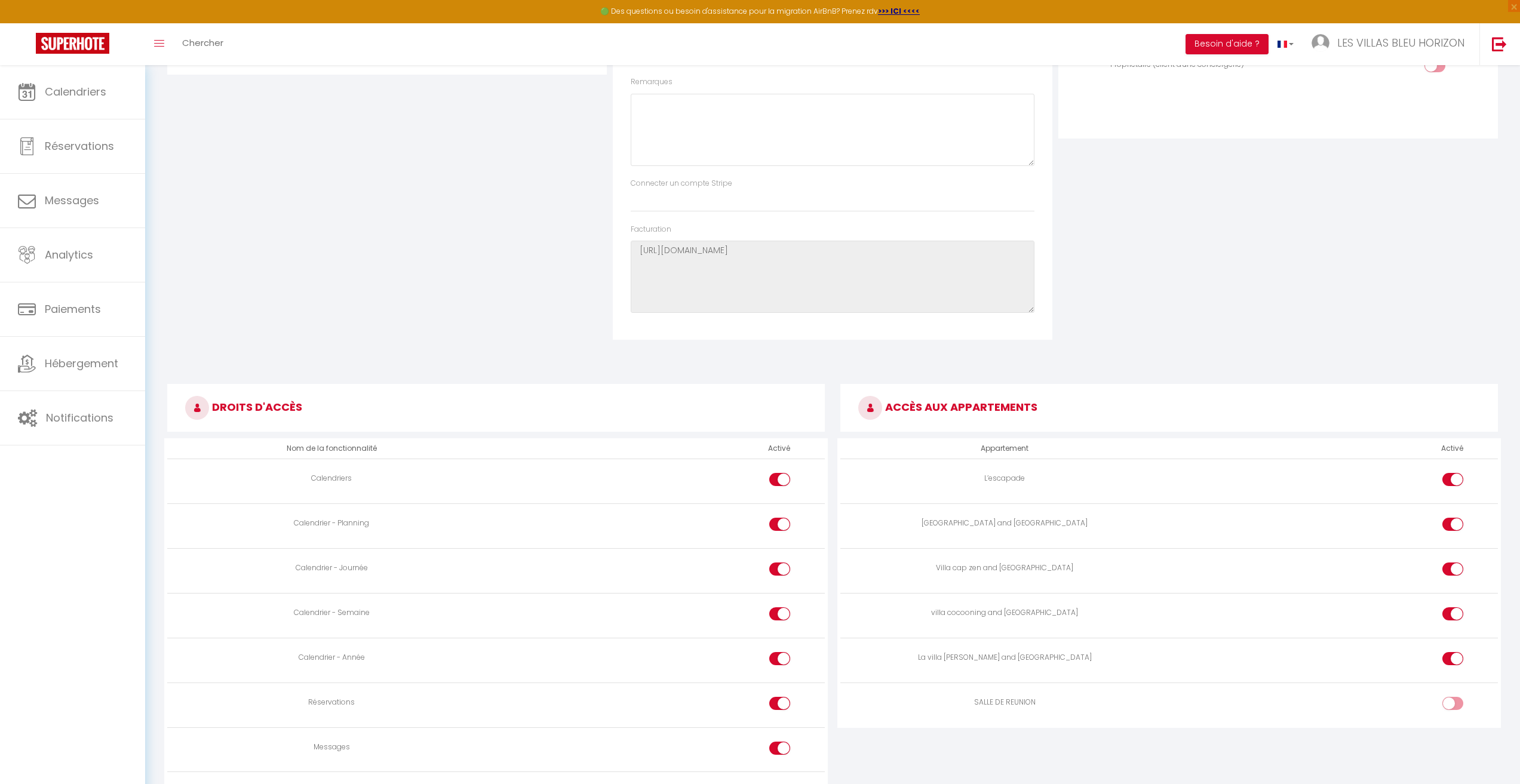
scroll to position [597, 0]
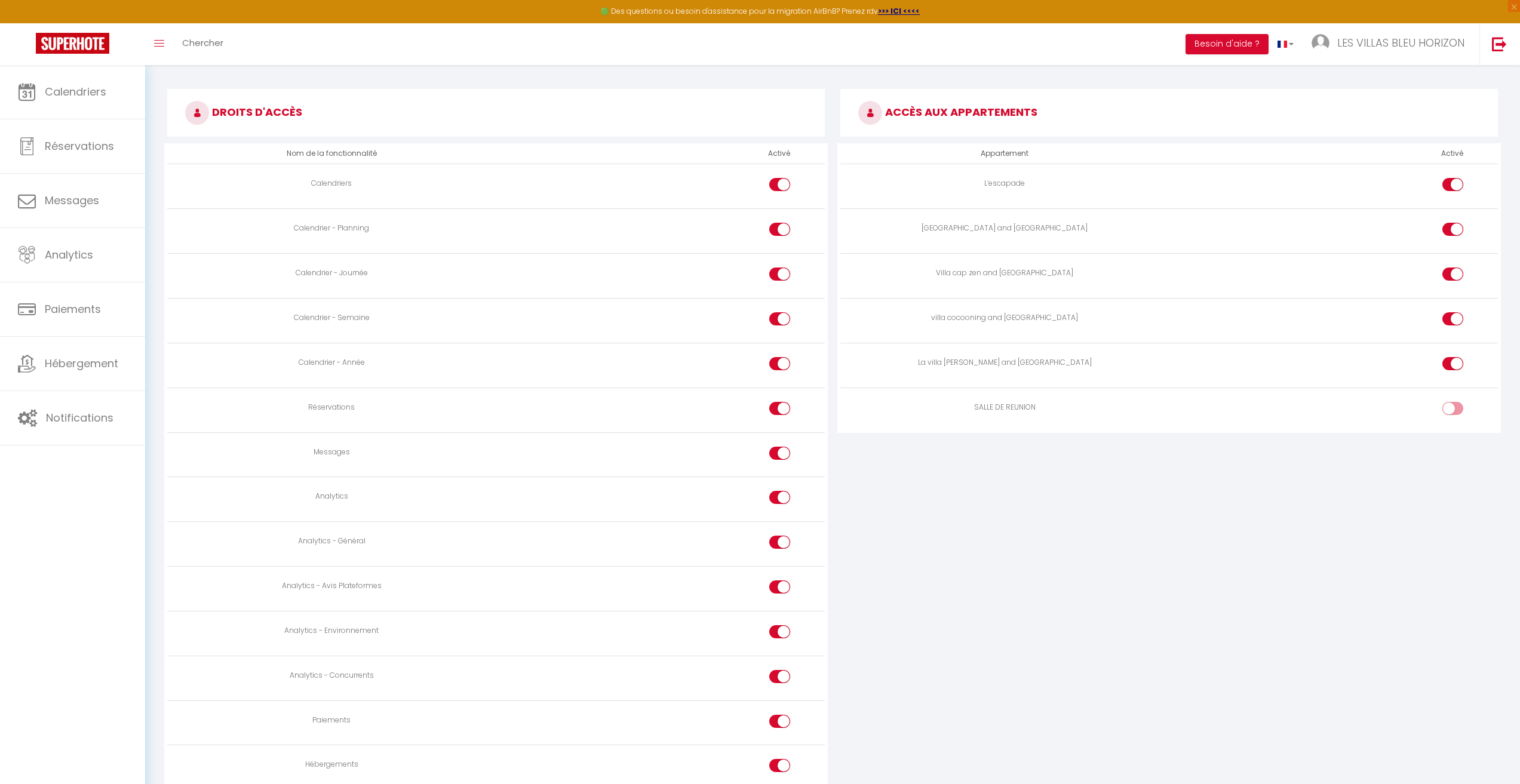
click at [1445, 409] on div at bounding box center [1453, 408] width 21 height 13
click at [1453, 409] on input "checkbox" at bounding box center [1463, 411] width 21 height 18
checkbox input "true"
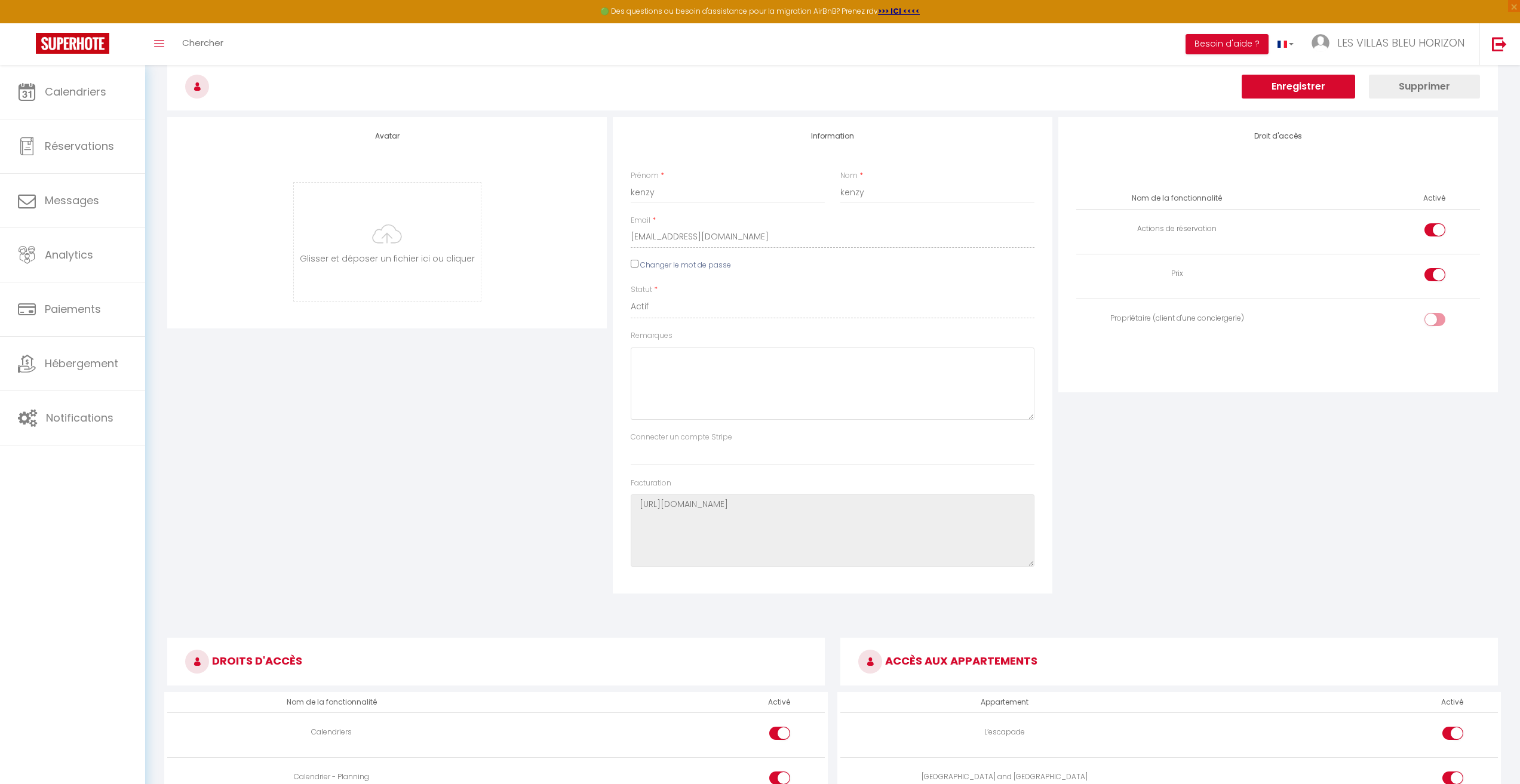
scroll to position [0, 0]
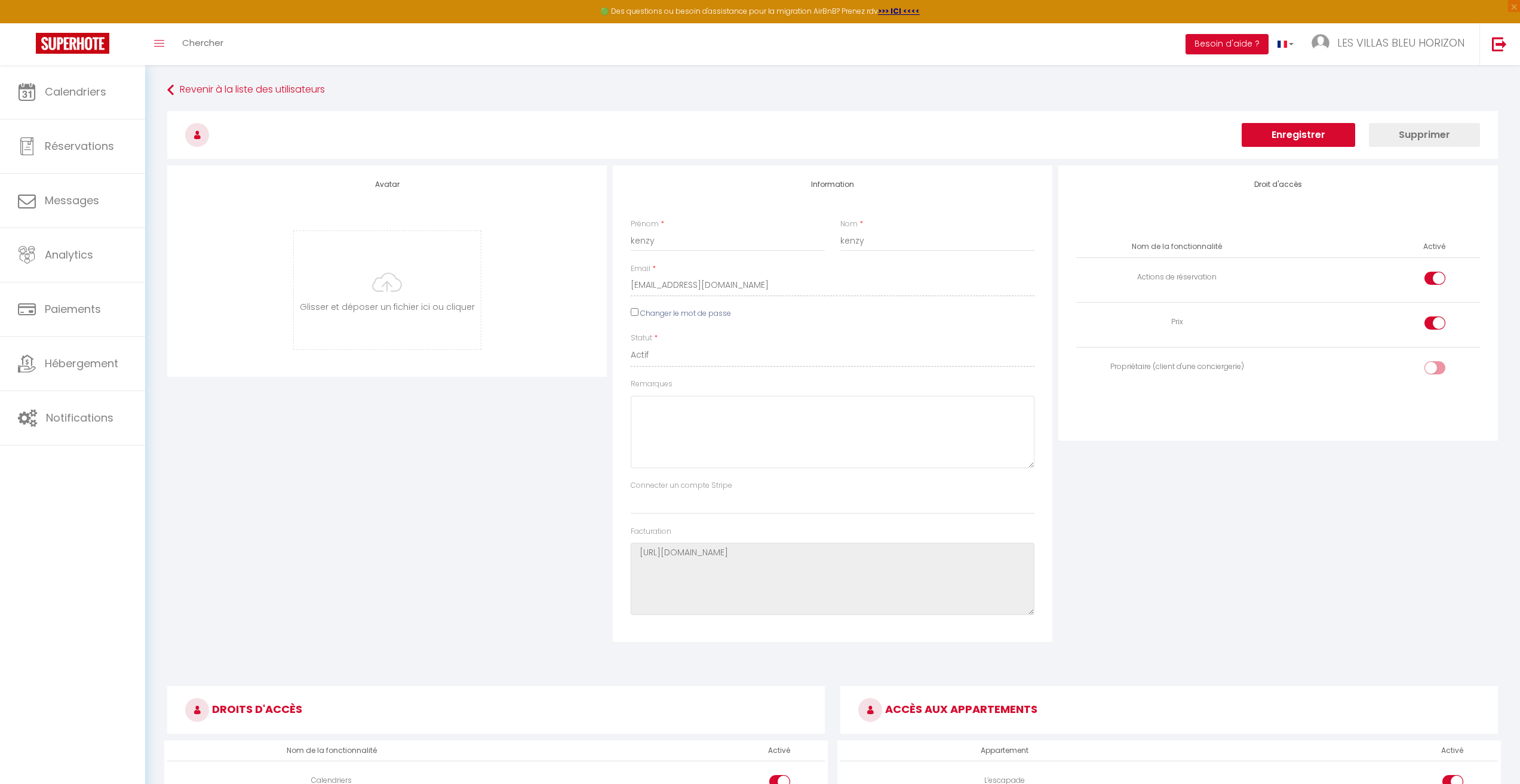
click at [1302, 126] on button "Enregistrer" at bounding box center [1298, 135] width 113 height 24
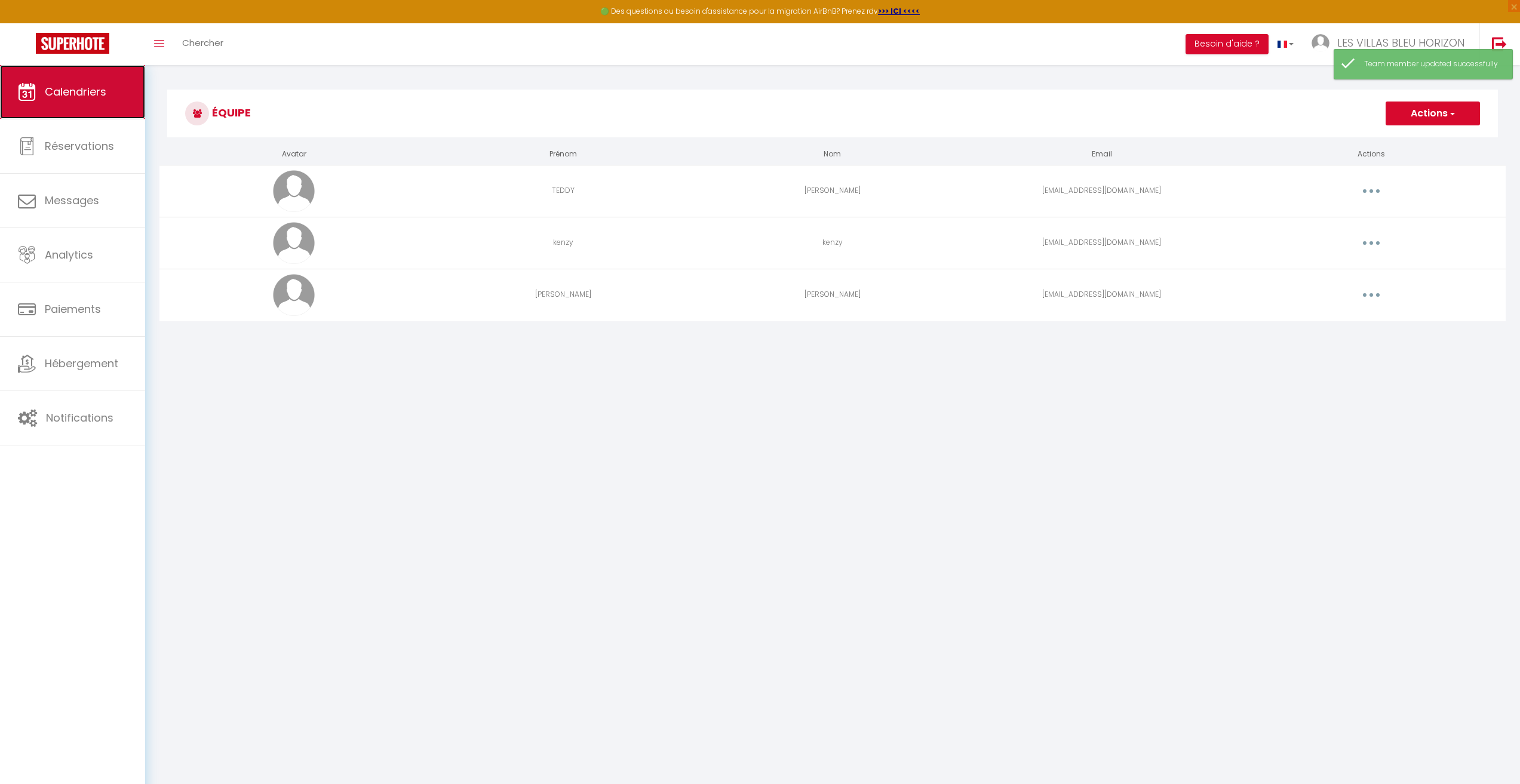
click at [87, 79] on link "Calendriers" at bounding box center [72, 92] width 145 height 54
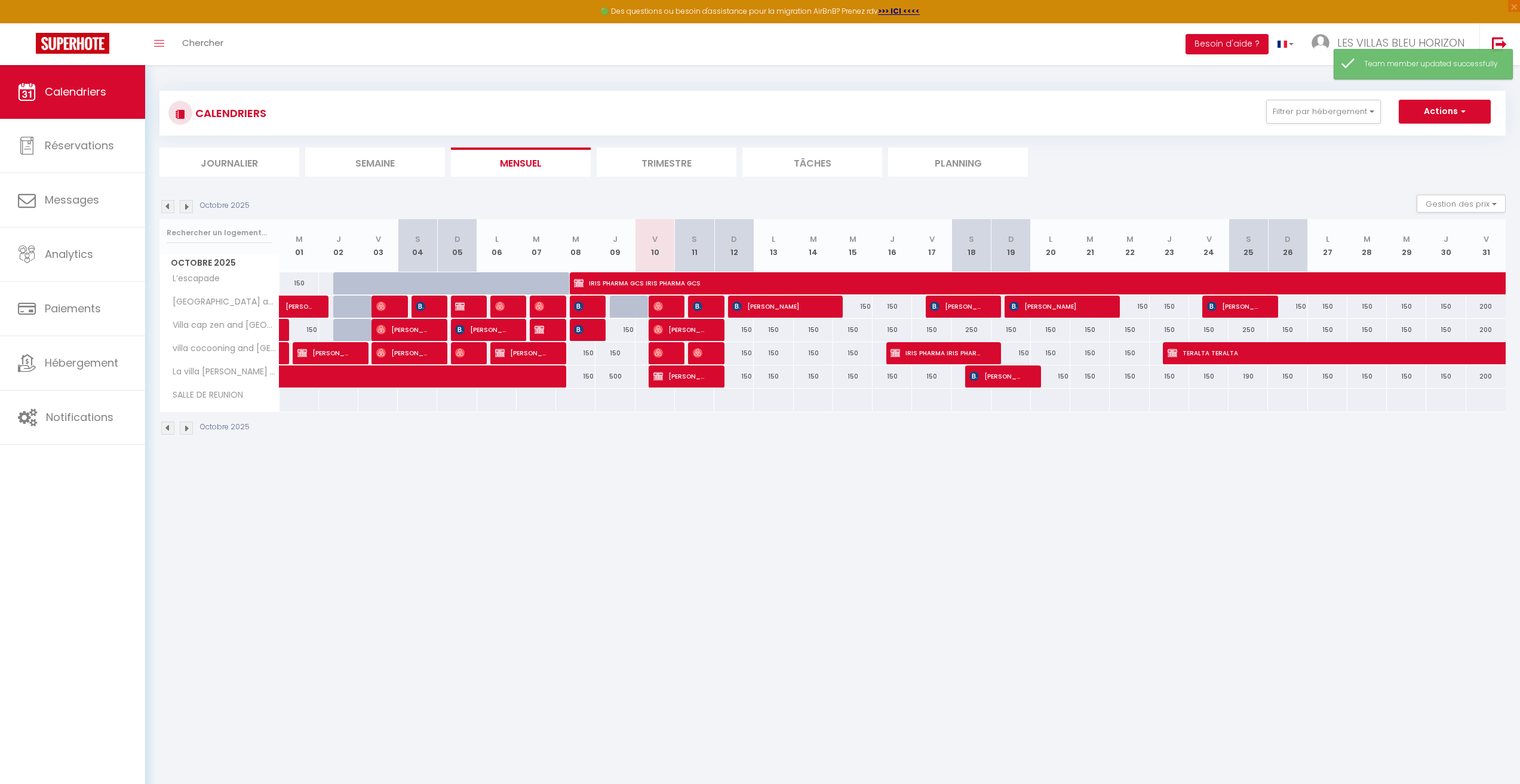
click at [774, 409] on div at bounding box center [773, 400] width 40 height 22
type input "Lun 13 Octobre 2025"
type input "[DATE] Octobre 2025"
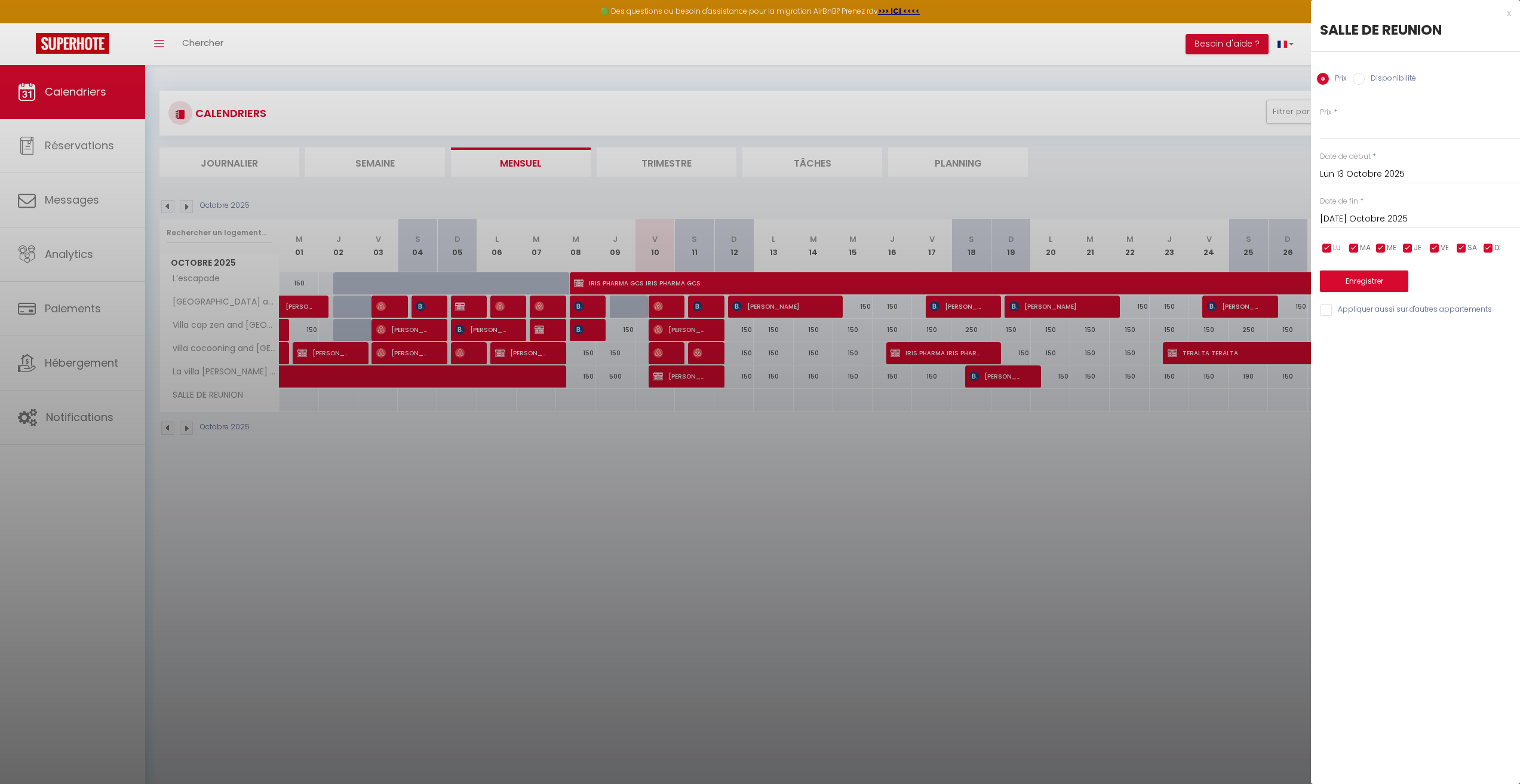
click at [1107, 94] on div at bounding box center [760, 392] width 1520 height 784
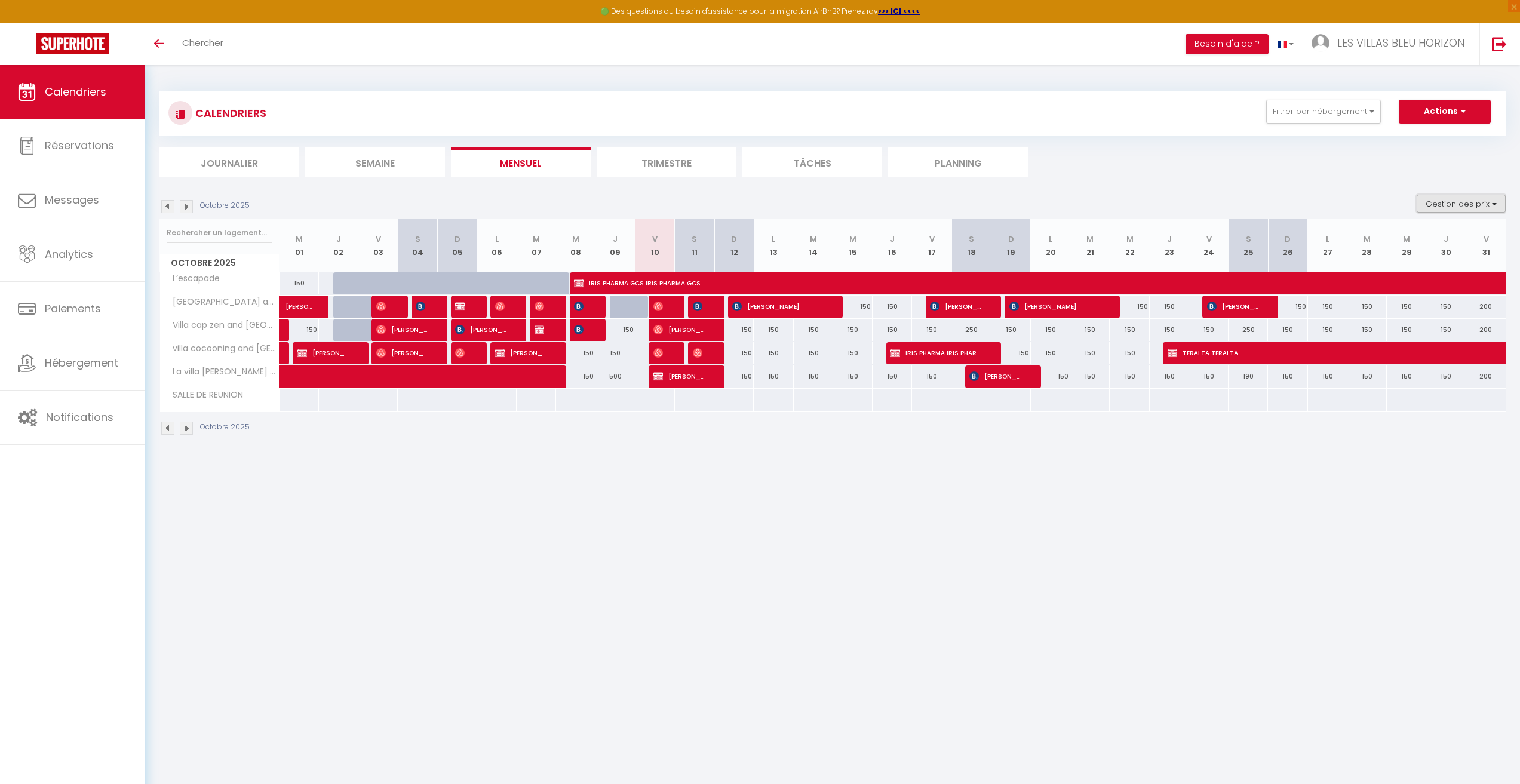
click at [1448, 205] on button "Gestion des prix" at bounding box center [1461, 203] width 89 height 18
click at [658, 168] on li "Trimestre" at bounding box center [667, 161] width 140 height 29
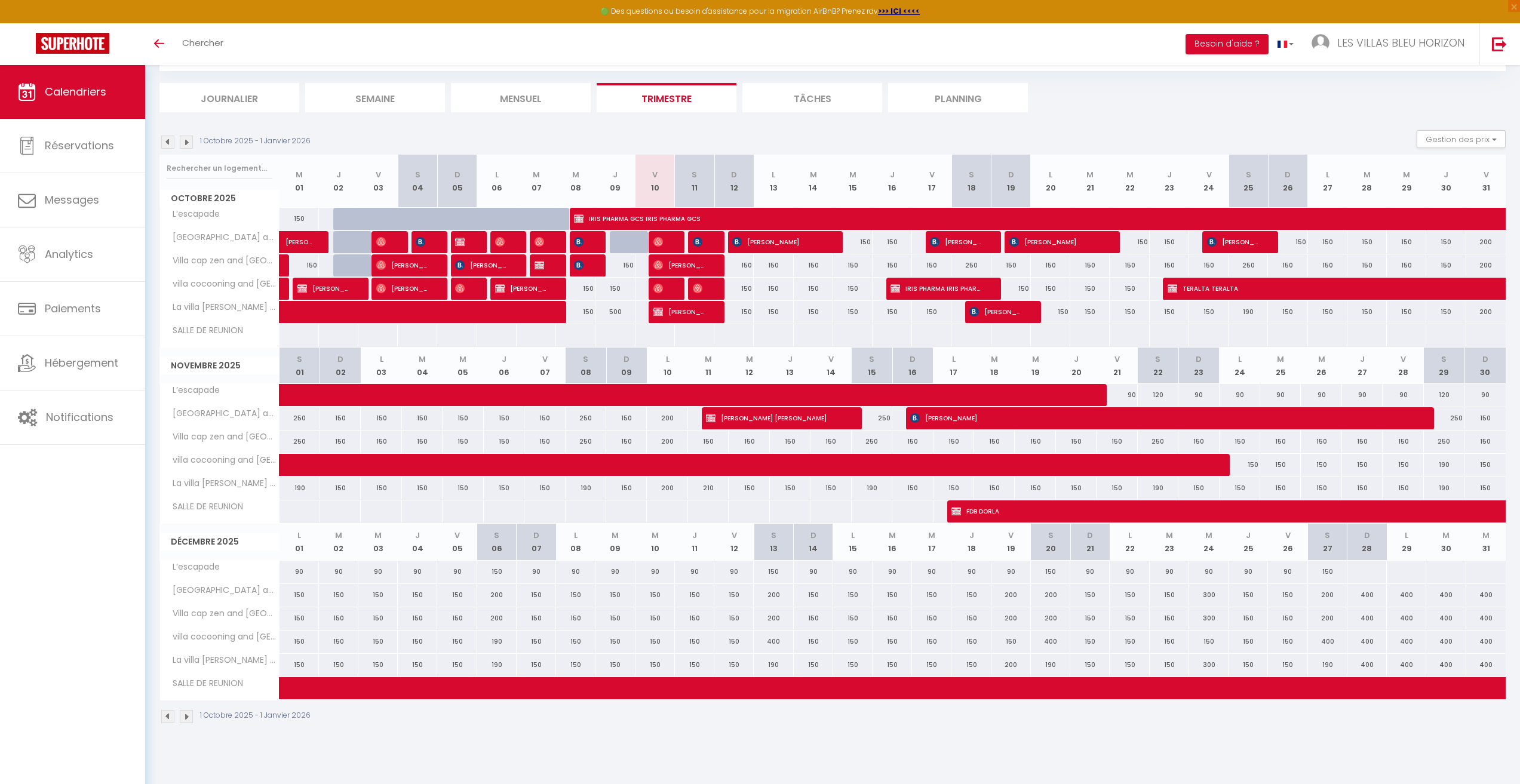
scroll to position [65, 0]
select select "KO"
select select "0"
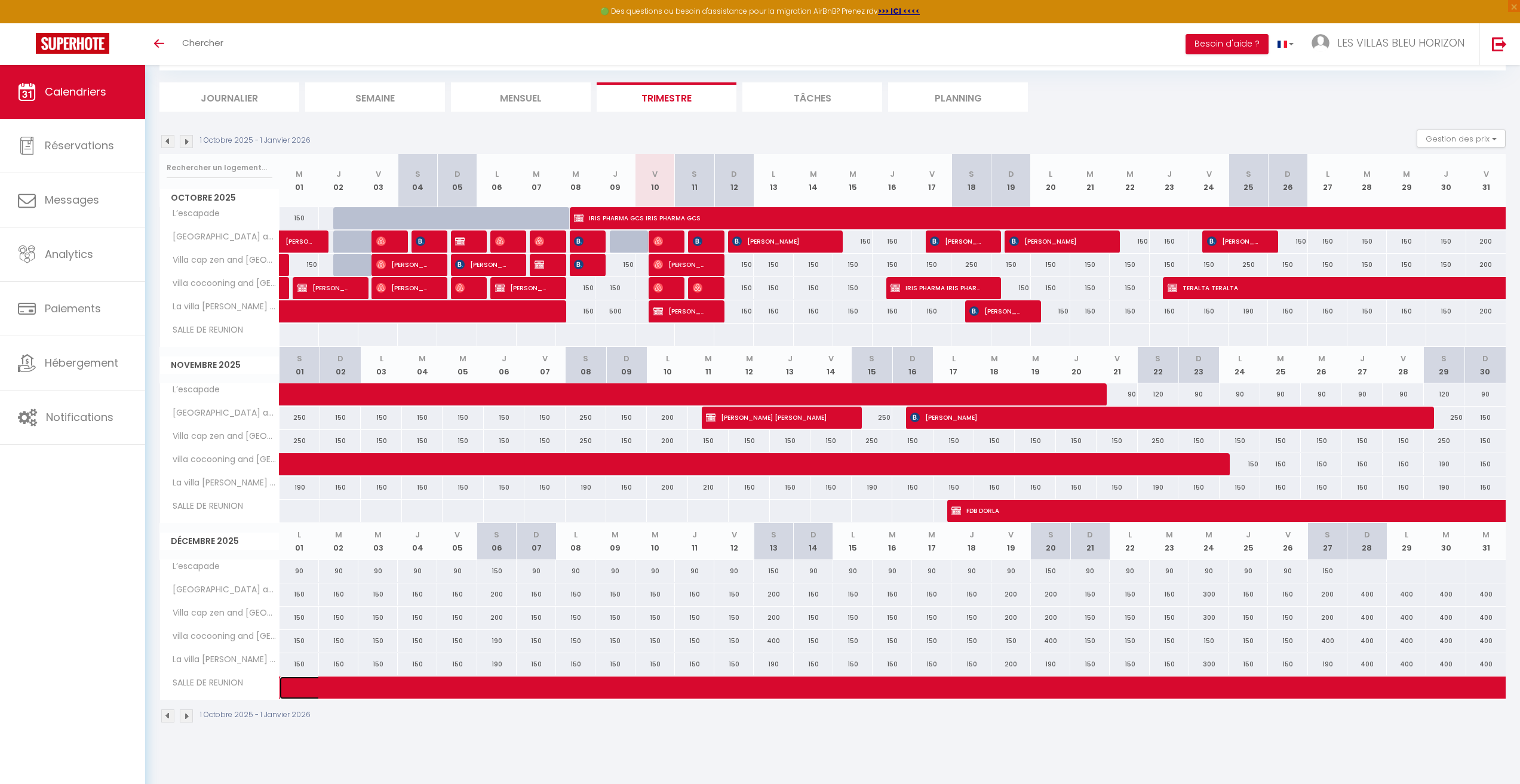
select select "0"
select select "1"
select select
